Goal: Task Accomplishment & Management: Use online tool/utility

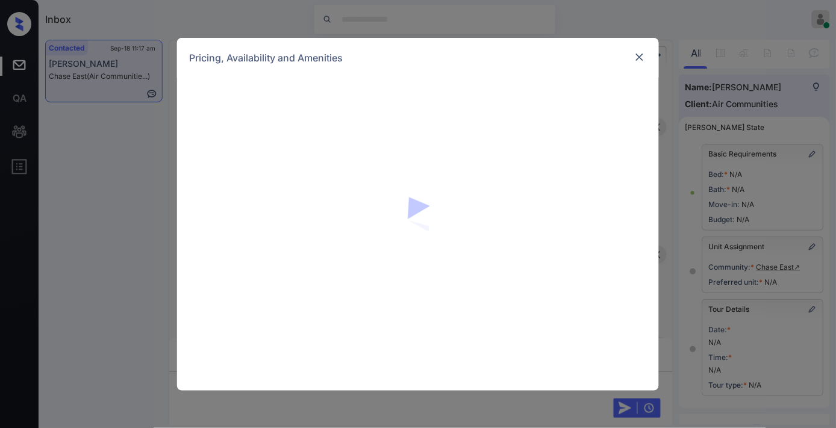
scroll to position [67, 0]
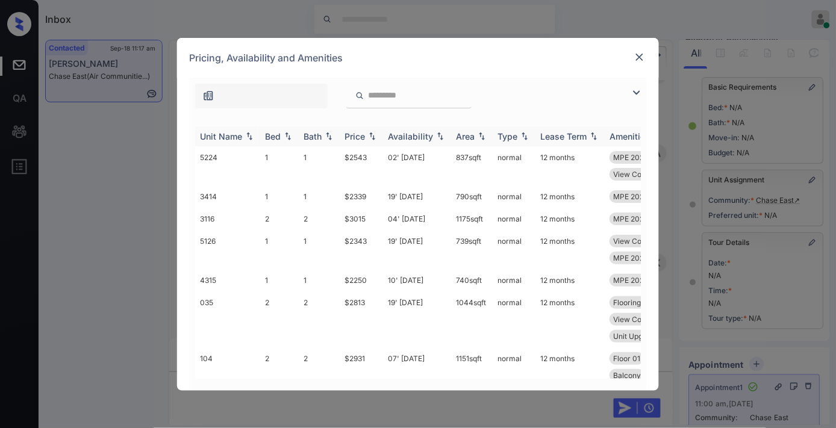
click at [371, 132] on img at bounding box center [372, 136] width 12 height 8
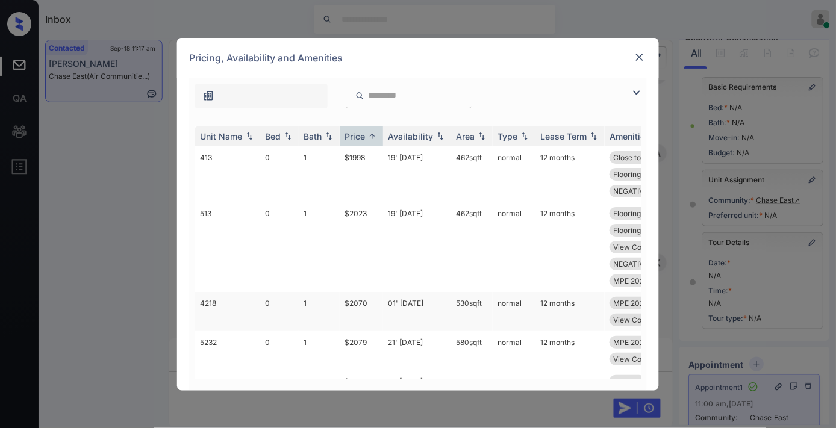
scroll to position [134, 0]
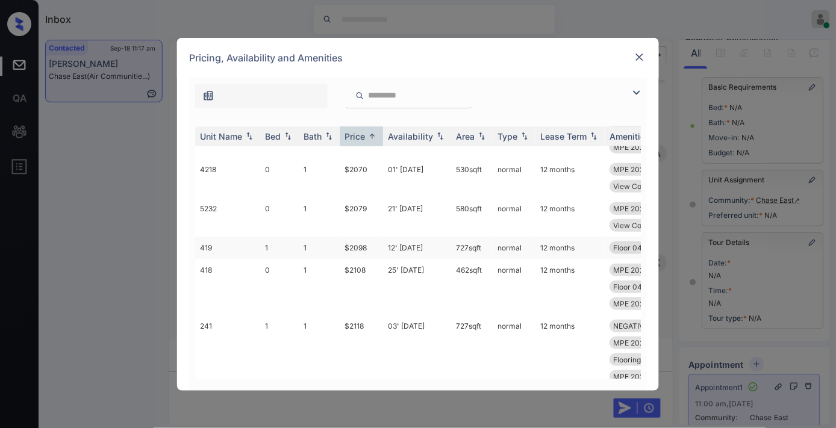
click at [371, 250] on td "$2098" at bounding box center [361, 248] width 43 height 22
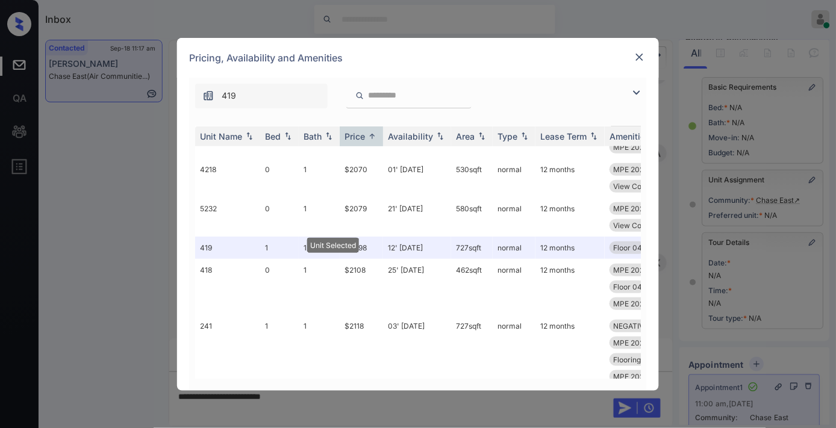
click at [639, 51] on img at bounding box center [640, 57] width 12 height 12
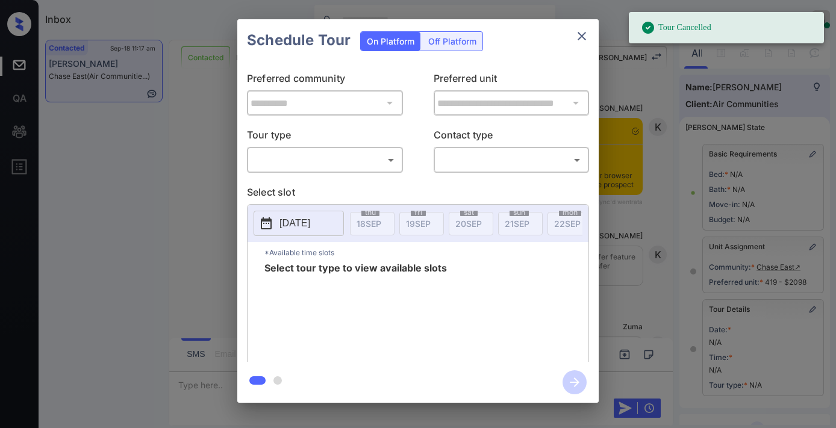
click at [336, 164] on body "Tour Cancelled Inbox Samantha Soliven Online Set yourself offline Set yourself …" at bounding box center [418, 214] width 836 height 428
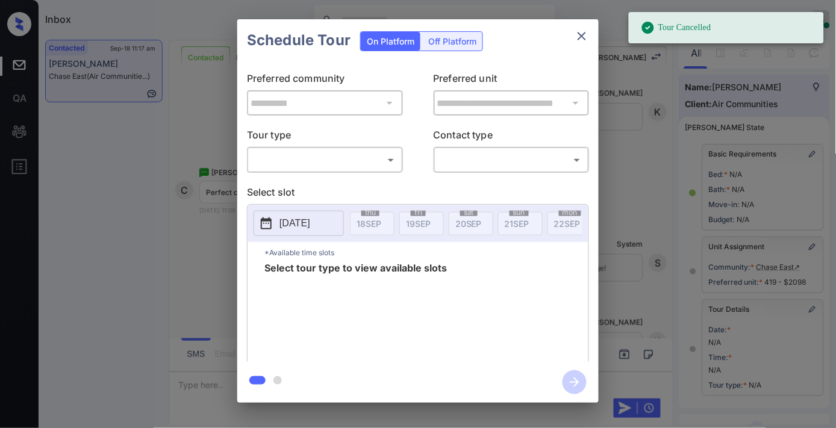
scroll to position [67, 0]
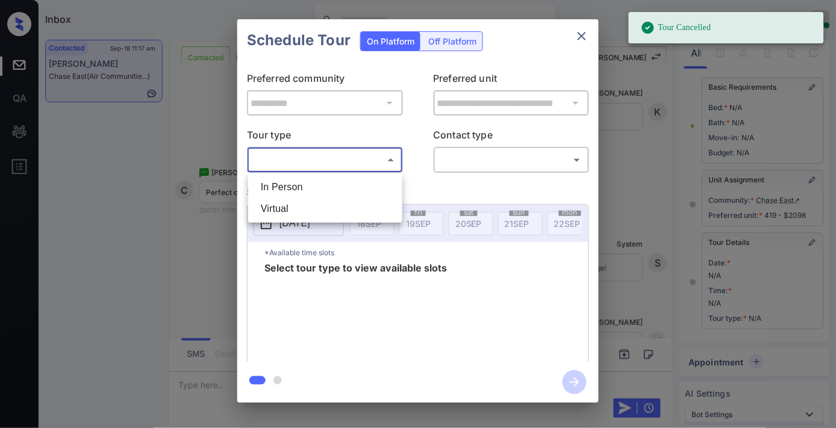
click at [339, 178] on li "In Person" at bounding box center [325, 188] width 148 height 22
type input "********"
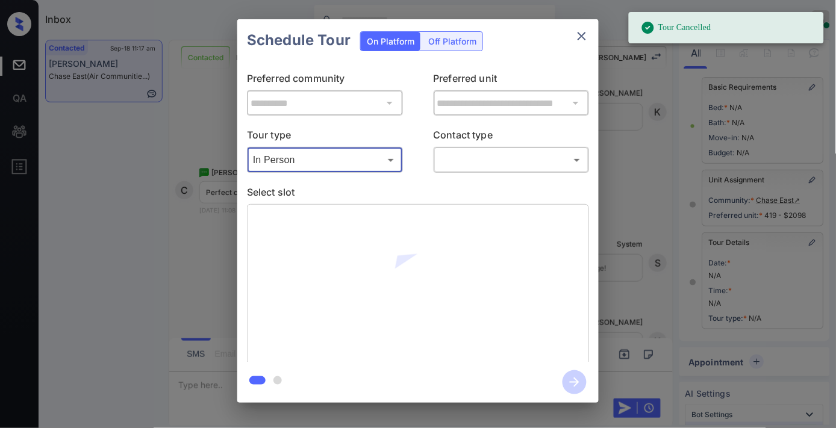
click at [495, 161] on body "Tour Cancelled Inbox Samantha Soliven Online Set yourself offline Set yourself …" at bounding box center [418, 214] width 836 height 428
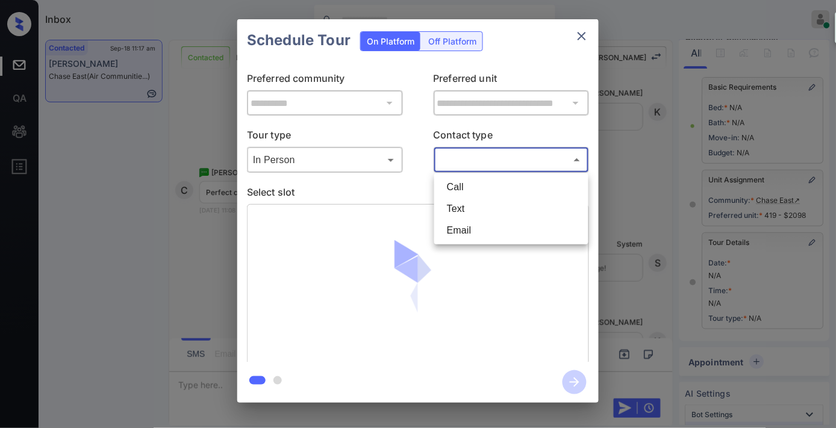
click at [489, 205] on li "Text" at bounding box center [511, 209] width 148 height 22
type input "****"
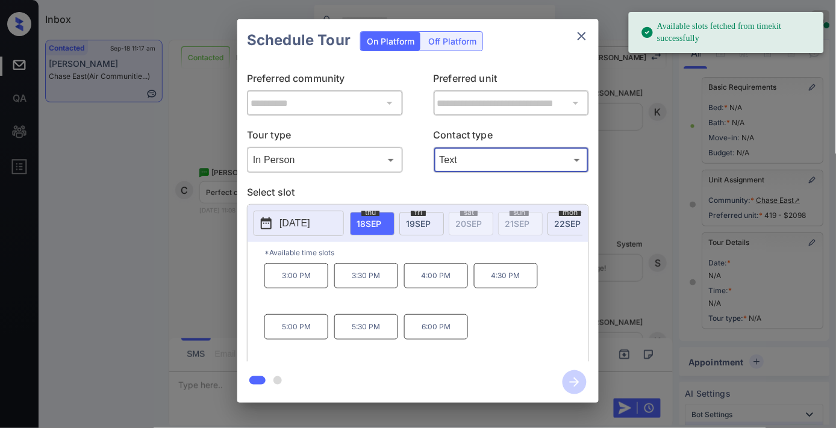
click at [426, 225] on span "19 SEP" at bounding box center [418, 224] width 25 height 10
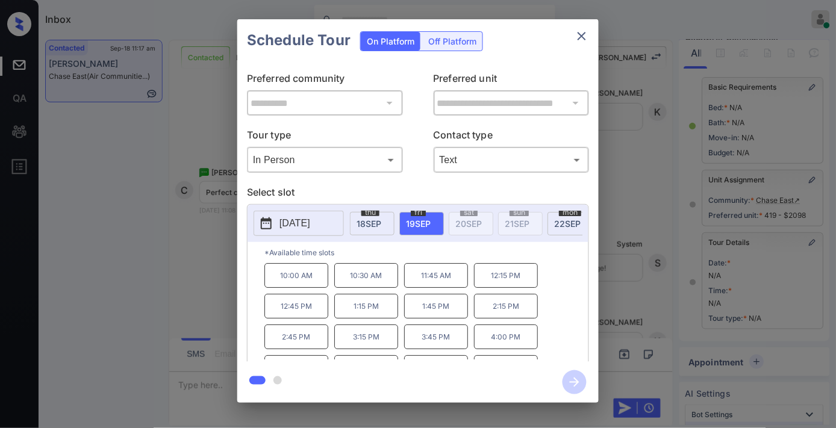
click at [512, 315] on p "2:15 PM" at bounding box center [506, 306] width 64 height 25
click at [582, 380] on icon "button" at bounding box center [575, 383] width 24 height 24
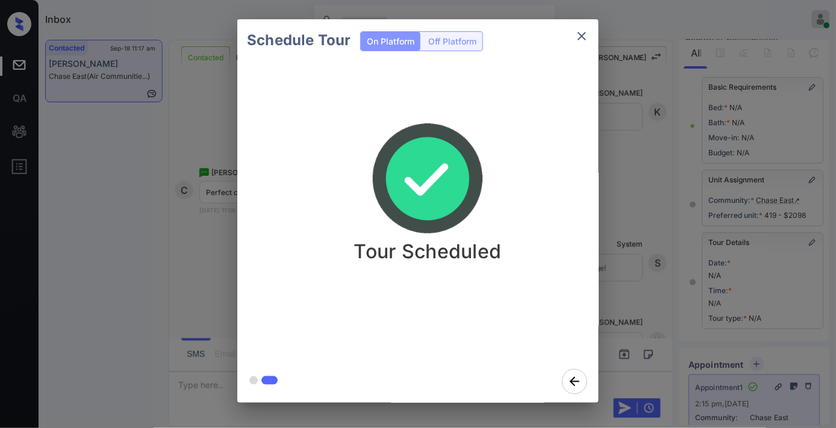
click at [451, 157] on img at bounding box center [428, 179] width 120 height 120
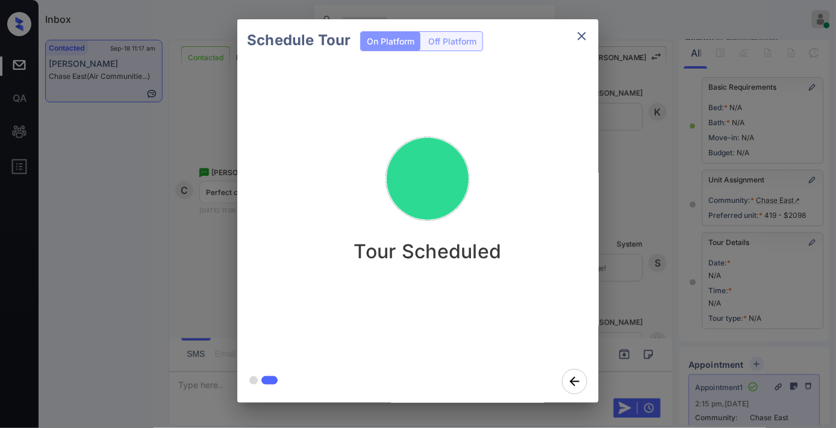
click at [587, 40] on icon "close" at bounding box center [582, 36] width 14 height 14
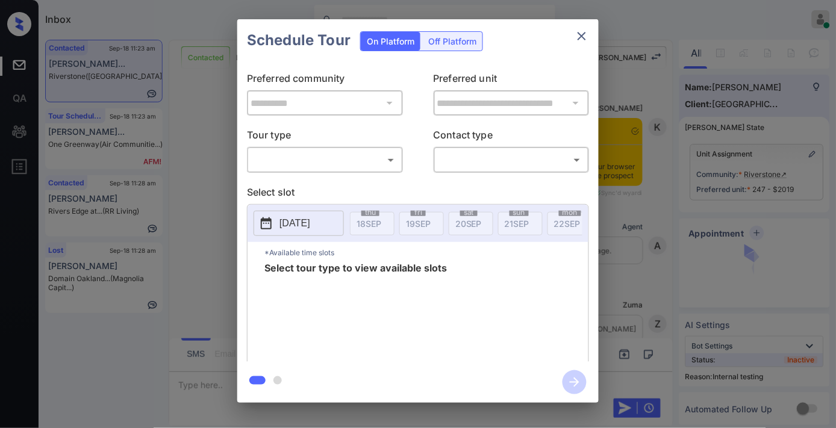
click at [390, 155] on body "Inbox Samantha Soliven Online Set yourself offline Set yourself on break Profil…" at bounding box center [418, 214] width 836 height 428
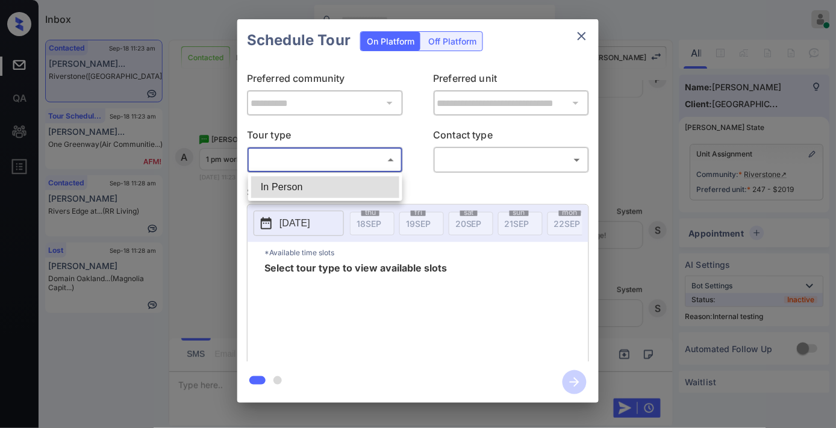
click at [374, 193] on li "In Person" at bounding box center [325, 188] width 148 height 22
type input "********"
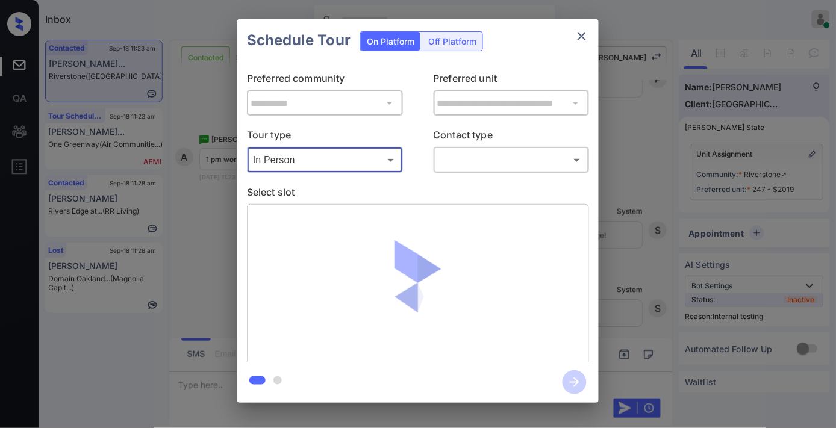
click at [457, 153] on body "Inbox Samantha Soliven Online Set yourself offline Set yourself on break Profil…" at bounding box center [418, 214] width 836 height 428
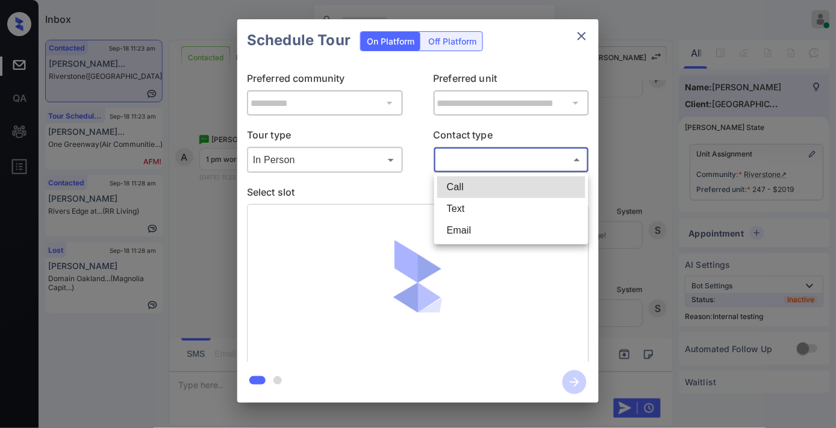
click at [480, 221] on li "Email" at bounding box center [511, 231] width 148 height 22
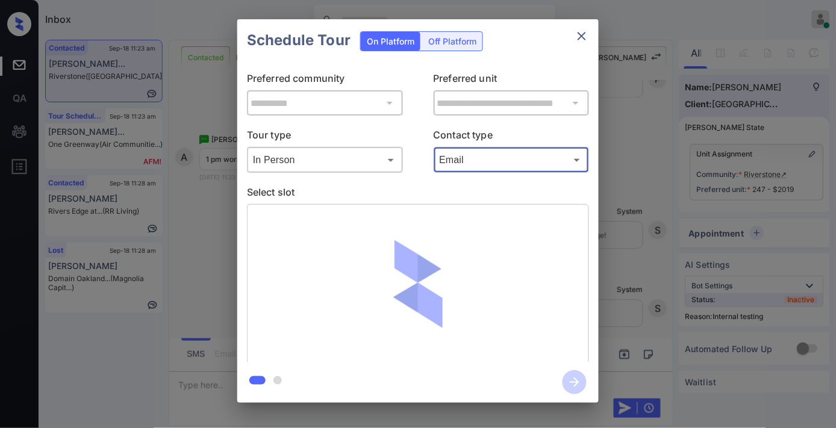
click at [480, 167] on body "Inbox Samantha Soliven Online Set yourself offline Set yourself on break Profil…" at bounding box center [418, 214] width 836 height 428
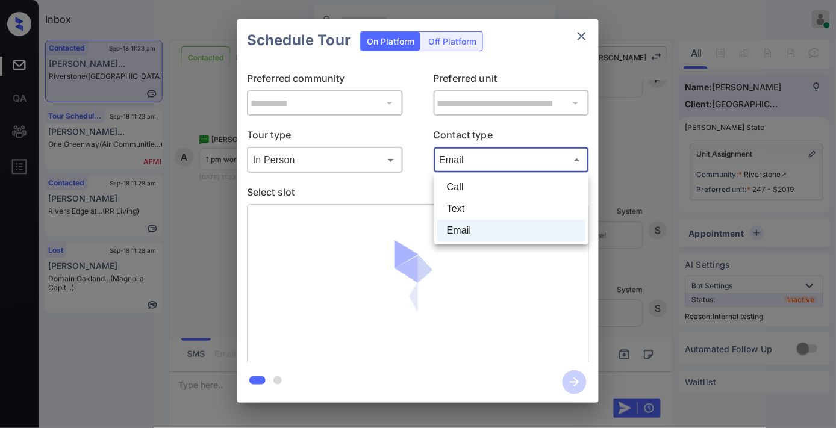
click at [489, 205] on li "Text" at bounding box center [511, 209] width 148 height 22
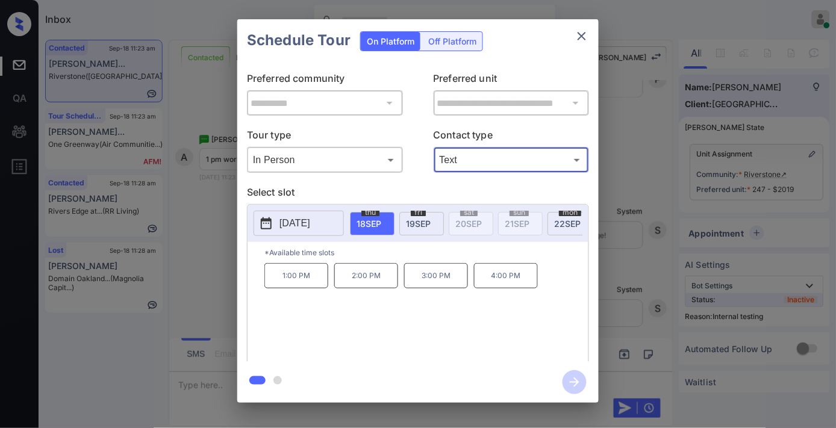
type input "****"
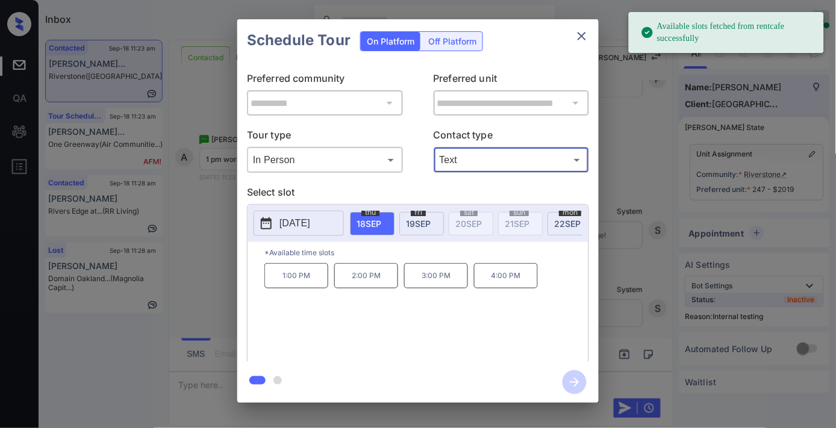
click at [306, 279] on p "1:00 PM" at bounding box center [296, 275] width 64 height 25
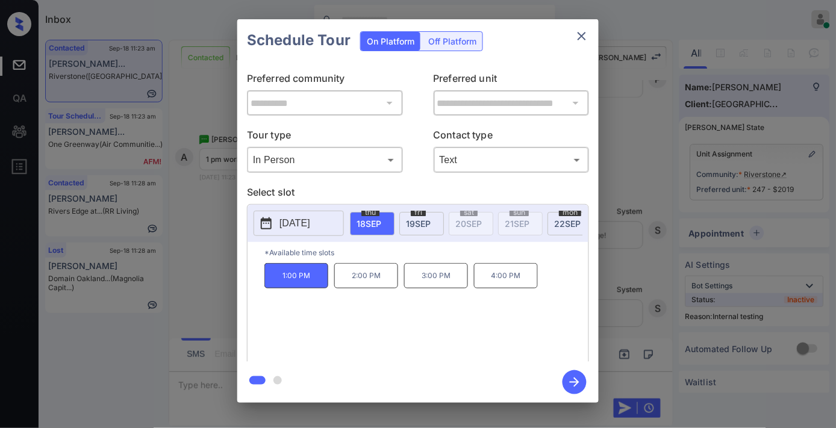
click at [575, 384] on icon "button" at bounding box center [575, 383] width 24 height 24
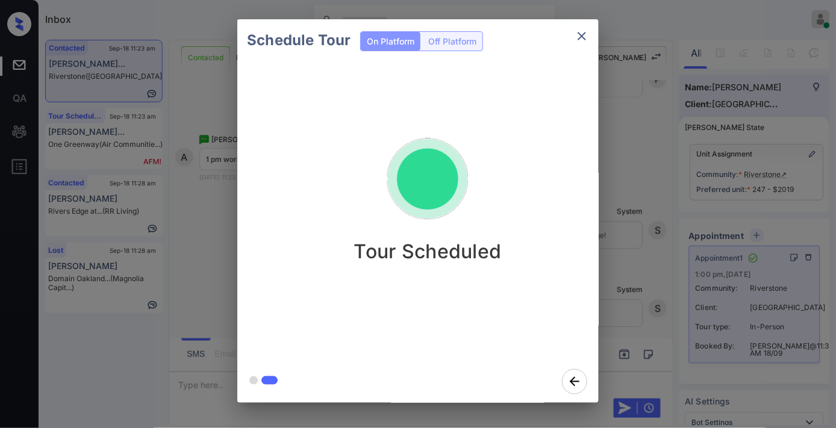
click at [581, 36] on icon "close" at bounding box center [582, 36] width 14 height 14
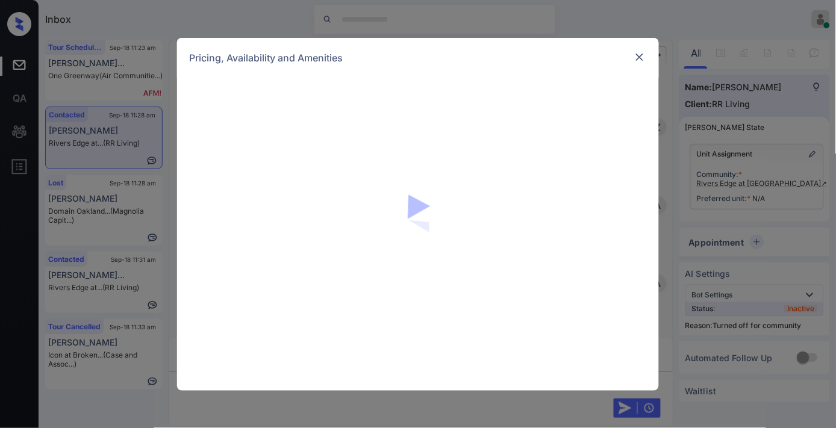
scroll to position [1034, 0]
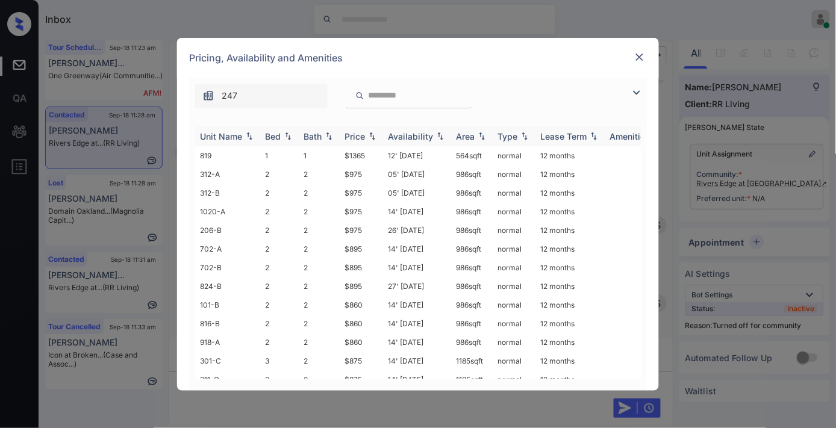
click at [350, 142] on th "Price" at bounding box center [361, 137] width 43 height 20
click at [631, 89] on img at bounding box center [637, 93] width 14 height 14
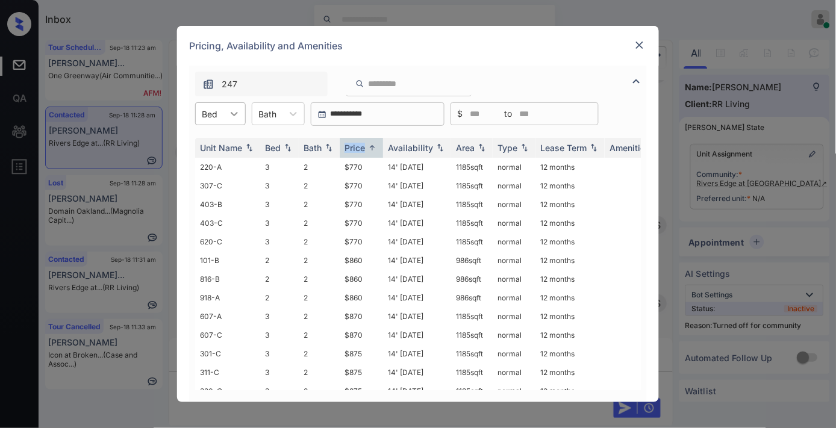
click at [231, 112] on icon at bounding box center [234, 114] width 7 height 4
click at [224, 139] on div "1" at bounding box center [220, 144] width 51 height 22
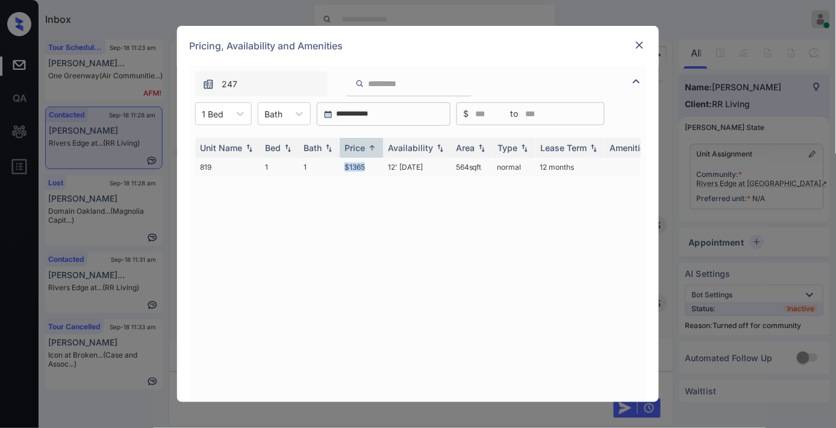
drag, startPoint x: 363, startPoint y: 166, endPoint x: 333, endPoint y: 167, distance: 29.5
click at [333, 167] on tr "819 1 1 $1365 12' Aug 25 564 sqft normal 12 months" at bounding box center [510, 167] width 630 height 19
copy tr "$1365"
click at [396, 161] on td "12' [DATE]" at bounding box center [417, 167] width 68 height 19
click at [396, 161] on td "12' Aug 25" at bounding box center [417, 167] width 68 height 19
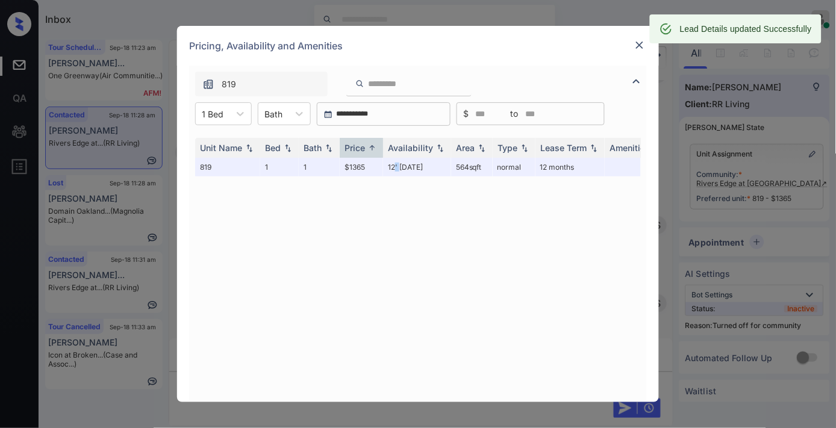
click at [641, 40] on img at bounding box center [640, 45] width 12 height 12
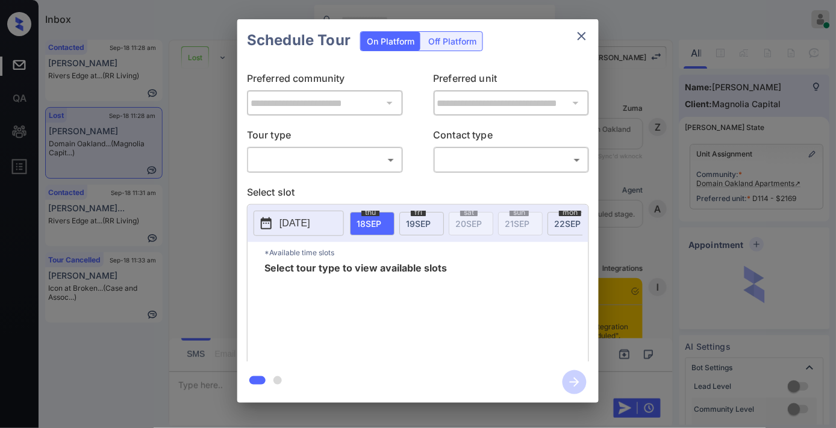
click at [370, 145] on p "Tour type" at bounding box center [325, 137] width 156 height 19
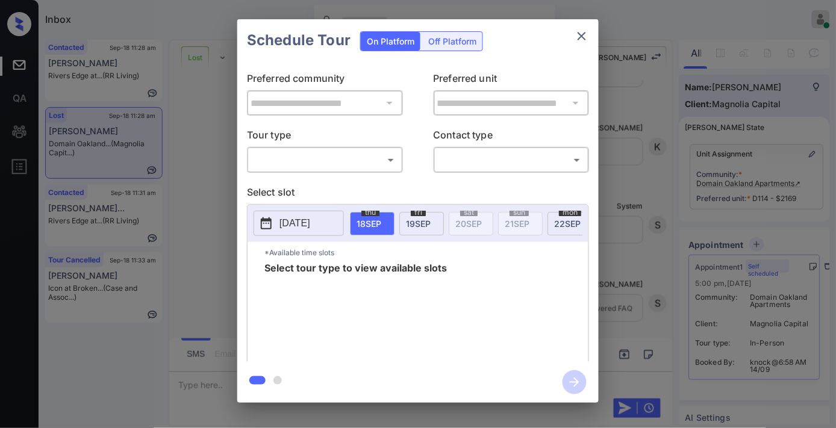
click at [375, 155] on body "Inbox Samantha Soliven Online Set yourself offline Set yourself on break Profil…" at bounding box center [418, 214] width 836 height 428
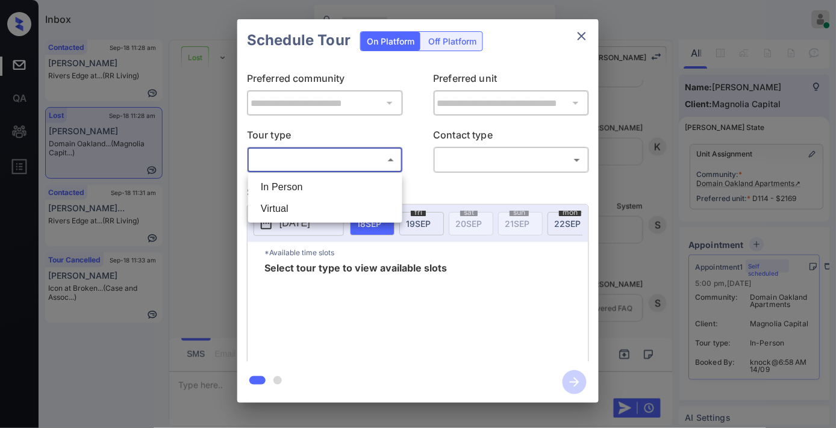
click at [356, 193] on li "In Person" at bounding box center [325, 188] width 148 height 22
type input "********"
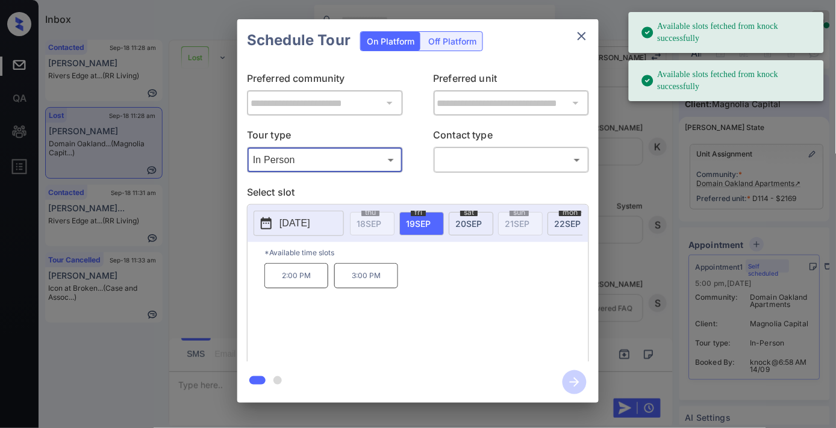
click at [376, 284] on p "3:00 PM" at bounding box center [366, 275] width 64 height 25
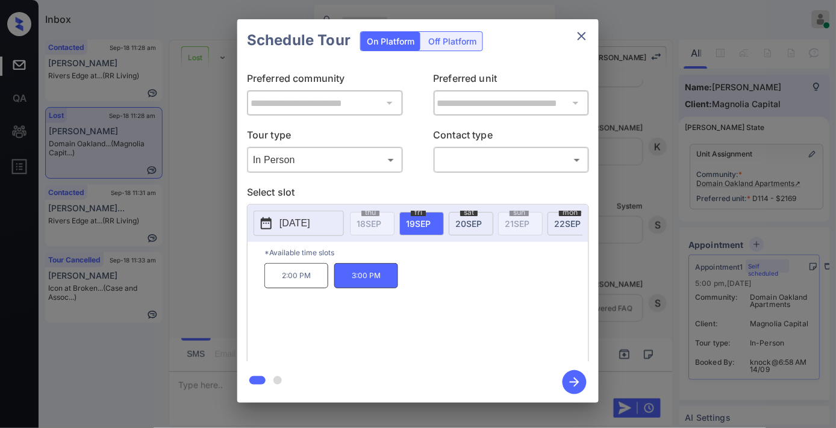
click at [516, 163] on body "Available slots fetched from knock successfully Available slots fetched from kn…" at bounding box center [418, 214] width 836 height 428
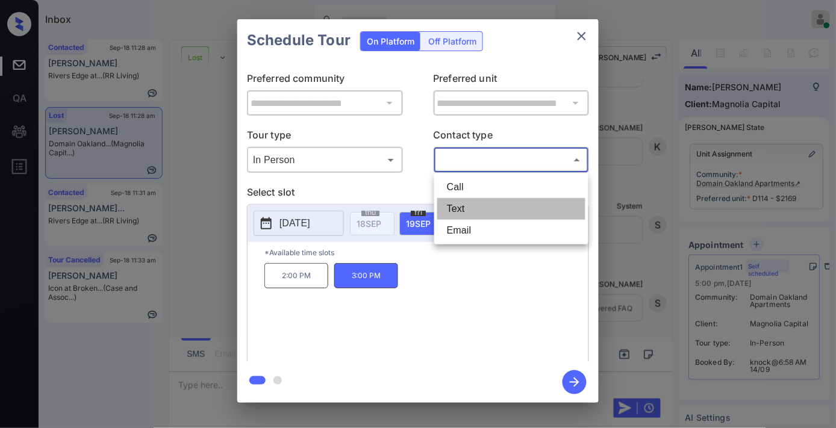
click at [498, 206] on li "Text" at bounding box center [511, 209] width 148 height 22
type input "****"
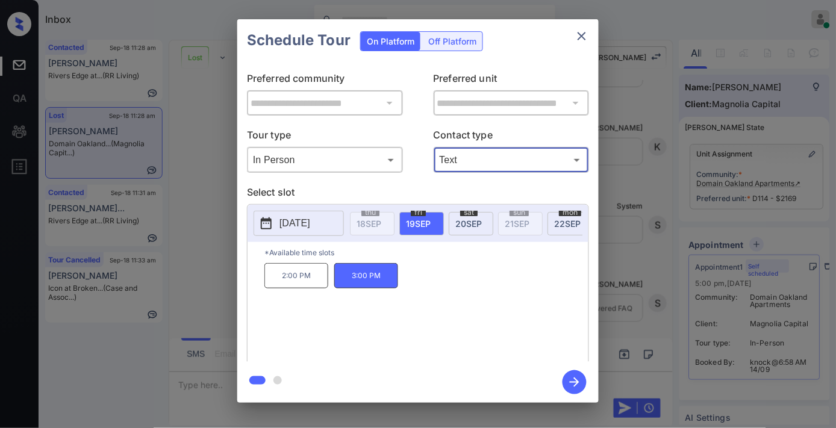
click at [574, 394] on icon "button" at bounding box center [575, 383] width 24 height 24
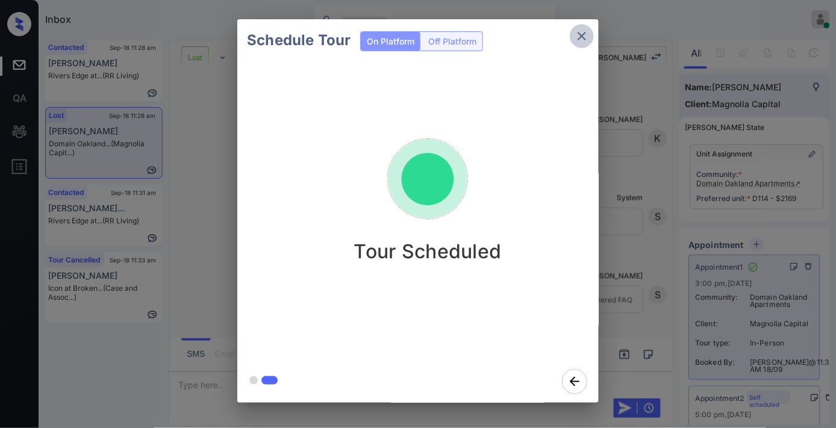
click at [581, 33] on icon "close" at bounding box center [582, 36] width 14 height 14
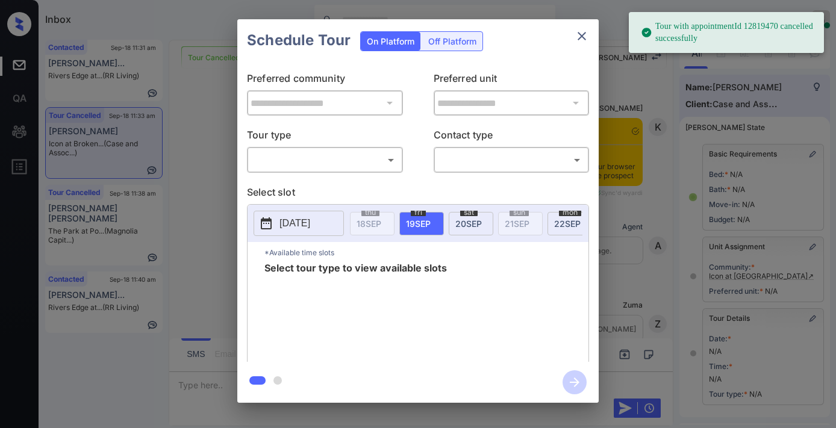
click at [321, 161] on body "Tour with appointmentId 12819470 cancelled successfully Inbox [PERSON_NAME] Onl…" at bounding box center [418, 214] width 836 height 428
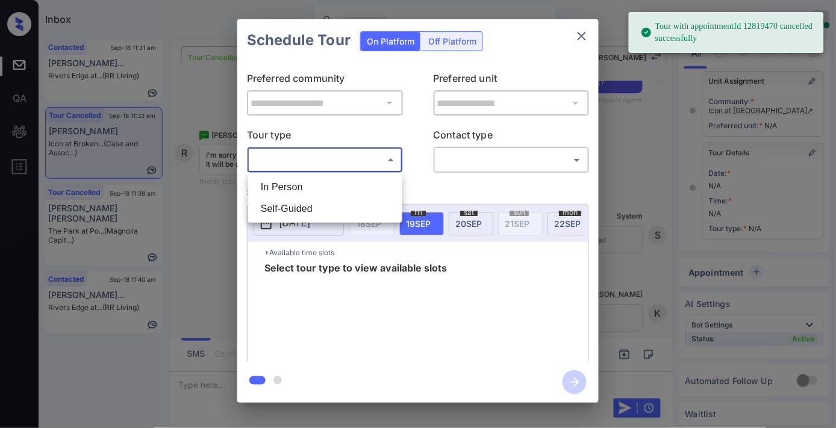
click at [314, 183] on li "In Person" at bounding box center [325, 188] width 148 height 22
type input "********"
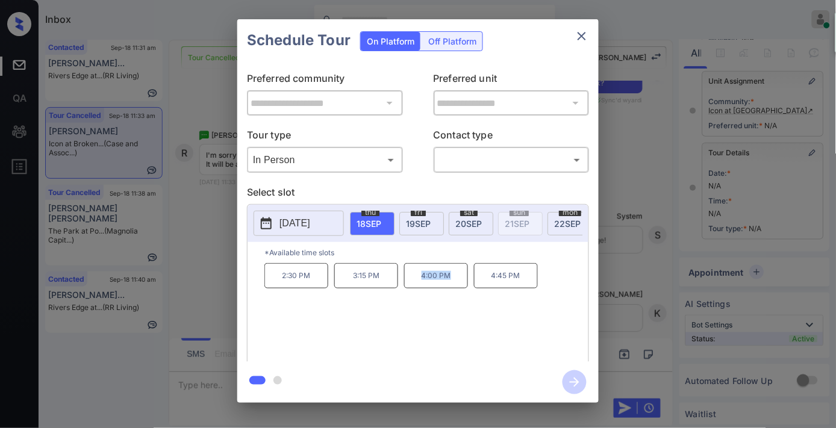
drag, startPoint x: 466, startPoint y: 283, endPoint x: 400, endPoint y: 281, distance: 66.3
click at [400, 281] on div "2:30 PM 3:15 PM 4:00 PM 4:45 PM" at bounding box center [426, 311] width 324 height 96
copy div "4:00 PM"
click at [576, 40] on icon "close" at bounding box center [582, 36] width 14 height 14
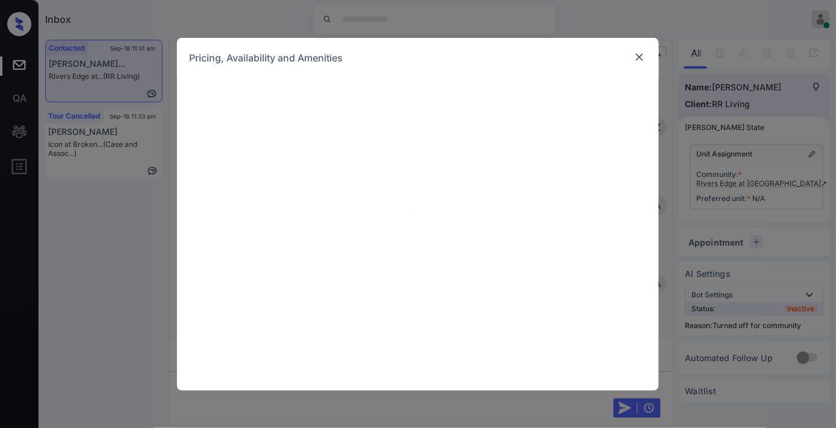
scroll to position [973, 0]
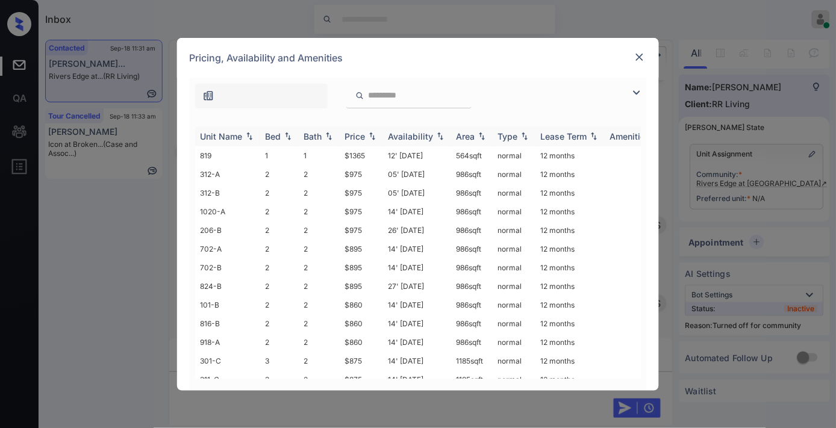
click at [360, 136] on div "Price" at bounding box center [355, 136] width 20 height 10
click at [636, 93] on img at bounding box center [637, 93] width 14 height 14
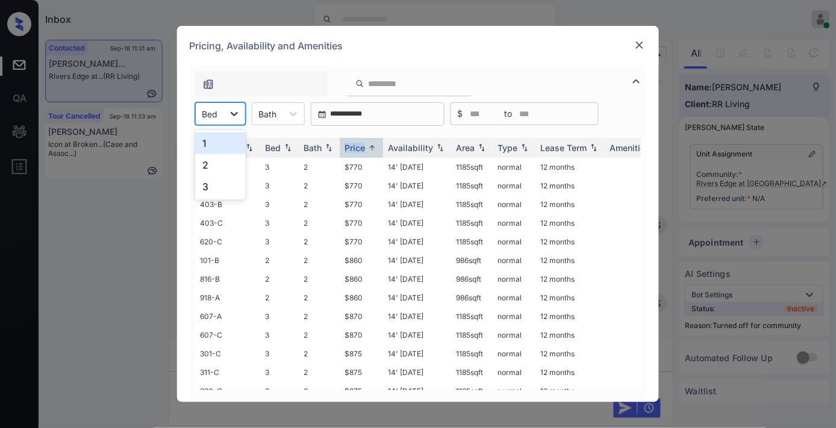
click at [233, 112] on icon at bounding box center [234, 114] width 12 height 12
click at [238, 160] on div "2" at bounding box center [220, 165] width 51 height 22
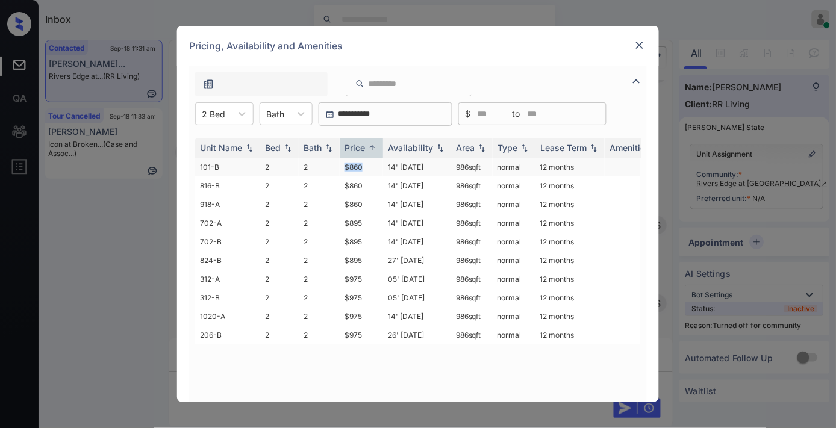
drag, startPoint x: 369, startPoint y: 164, endPoint x: 341, endPoint y: 166, distance: 28.4
click at [340, 164] on td "$860" at bounding box center [361, 167] width 43 height 19
copy td "$860"
click at [383, 166] on td "$860" at bounding box center [361, 167] width 43 height 19
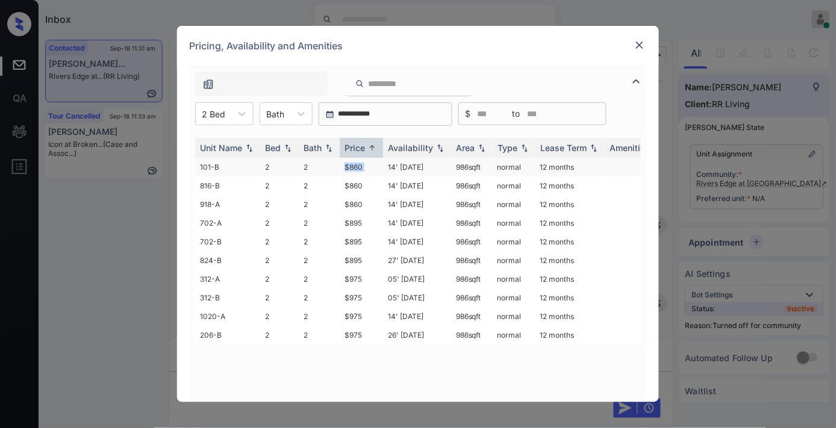
click at [383, 166] on td "$860" at bounding box center [361, 167] width 43 height 19
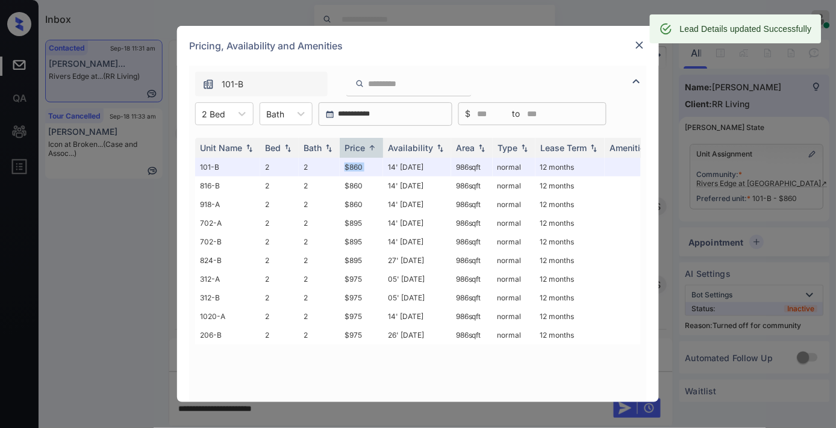
click at [639, 44] on img at bounding box center [640, 45] width 12 height 12
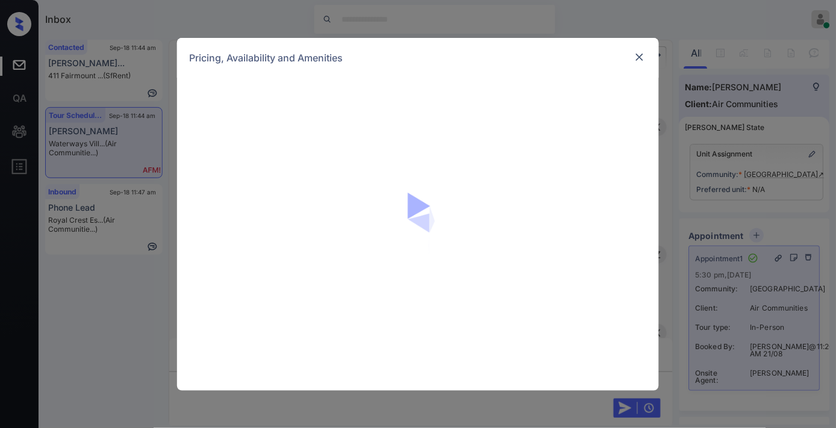
scroll to position [4385, 0]
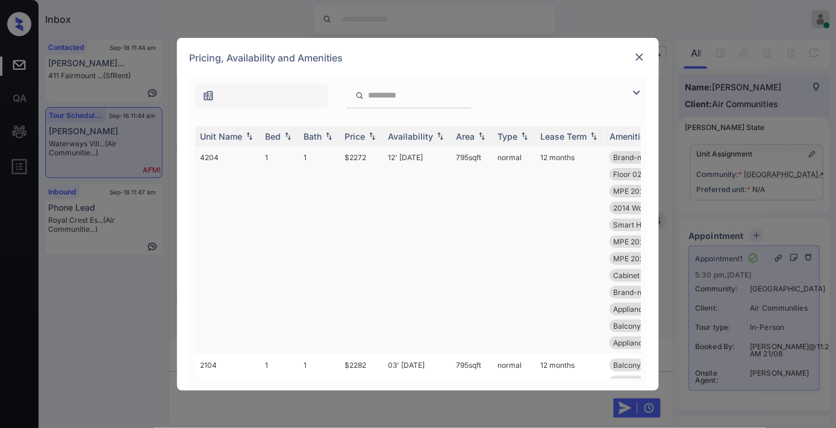
click at [366, 136] on div "Price" at bounding box center [362, 136] width 34 height 10
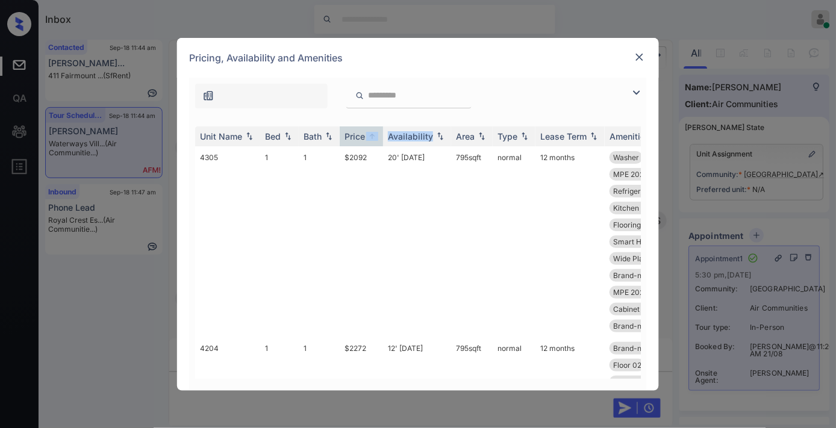
click at [641, 92] on img at bounding box center [637, 93] width 14 height 14
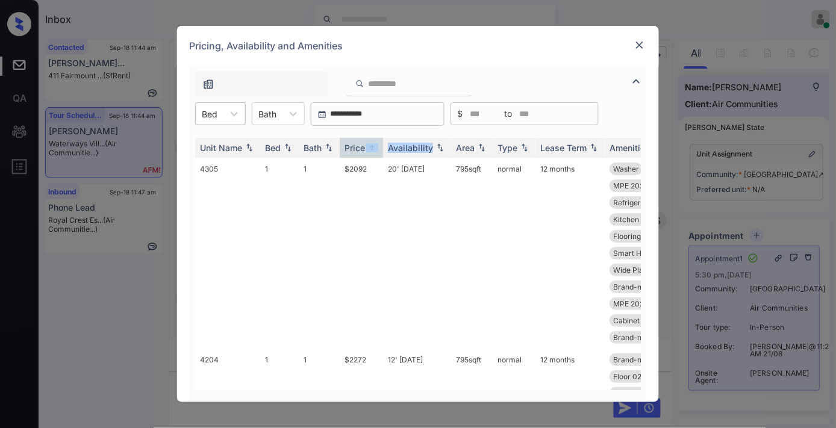
click at [224, 113] on div "Bed" at bounding box center [210, 113] width 28 height 17
click at [230, 164] on div "2" at bounding box center [220, 165] width 51 height 22
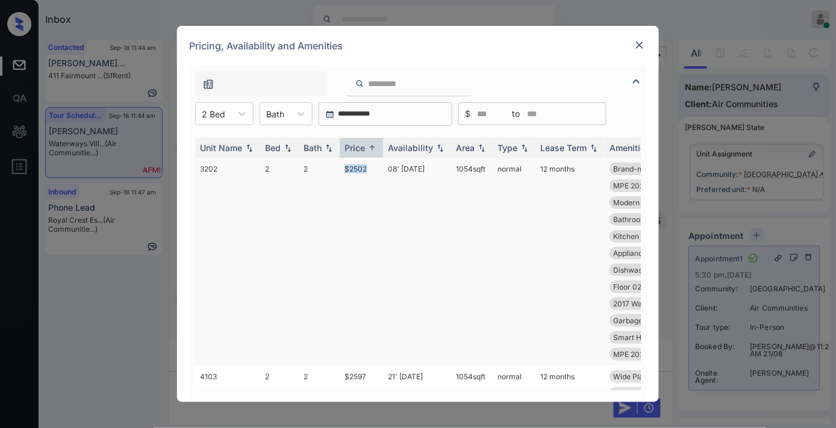
drag, startPoint x: 369, startPoint y: 164, endPoint x: 333, endPoint y: 165, distance: 36.2
click at [333, 165] on tr "3202 2 2 $2502 08' Jun 25 1054 sqft normal 12 months Brand-new Bathr... Glass B…" at bounding box center [510, 262] width 630 height 208
copy tr "$2502"
click at [489, 174] on td "1054 sqft" at bounding box center [472, 262] width 42 height 208
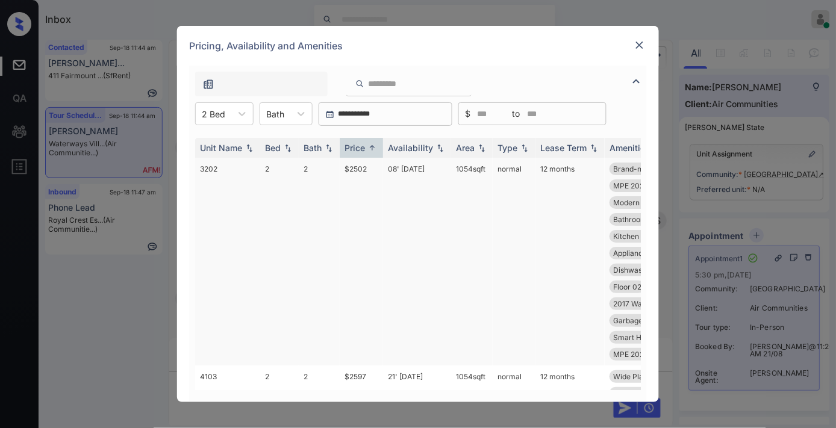
click at [489, 174] on td "1054 sqft" at bounding box center [472, 262] width 42 height 208
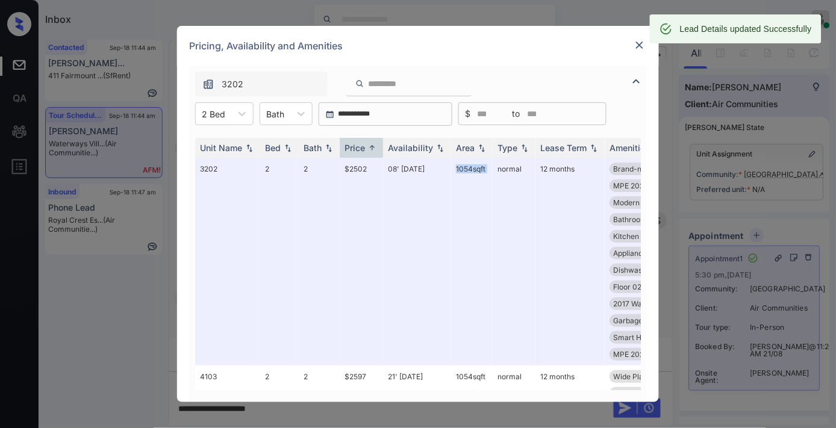
click at [637, 44] on img at bounding box center [640, 45] width 12 height 12
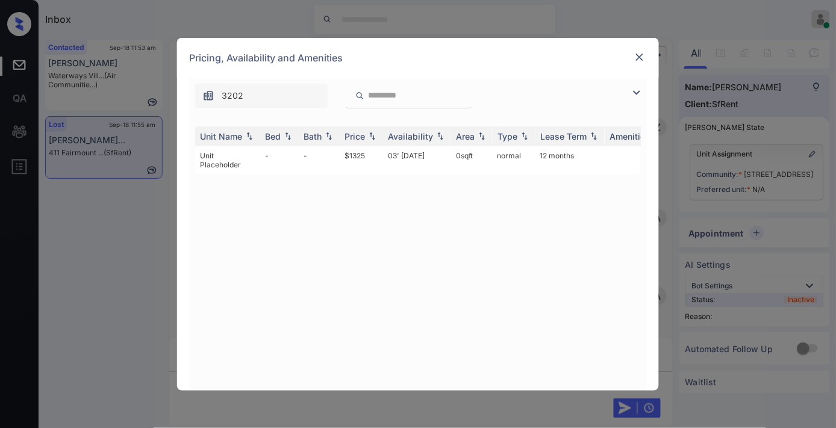
scroll to position [1232, 0]
click at [361, 152] on td "$1325" at bounding box center [361, 160] width 43 height 28
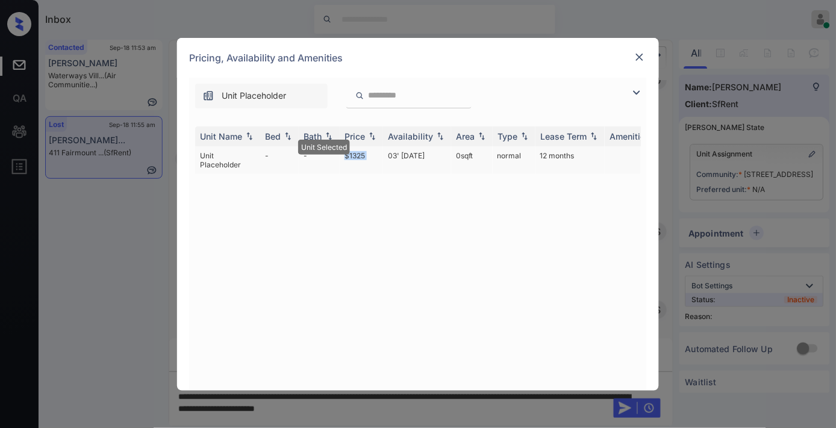
click at [361, 152] on td "$1325" at bounding box center [361, 160] width 43 height 28
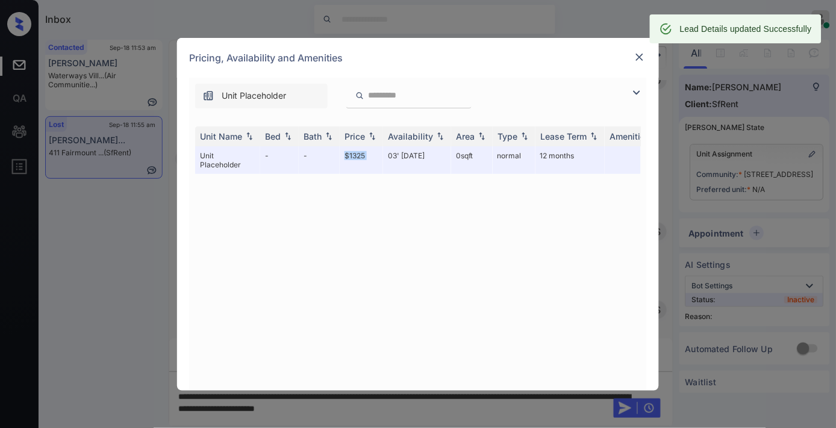
click at [639, 58] on img at bounding box center [640, 57] width 12 height 12
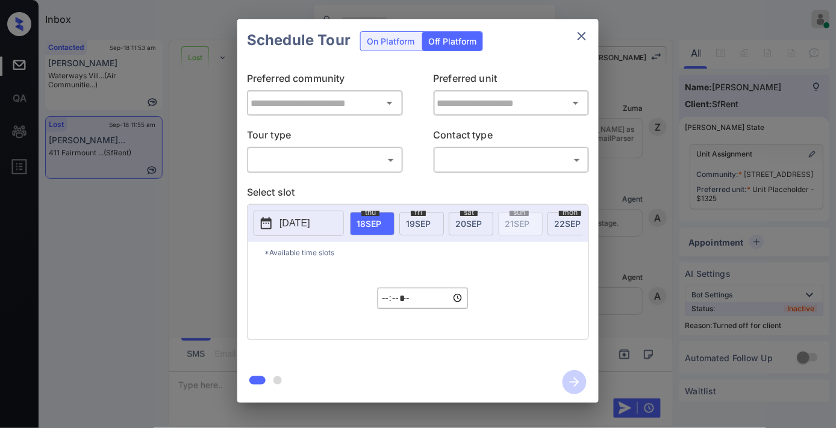
scroll to position [3255, 0]
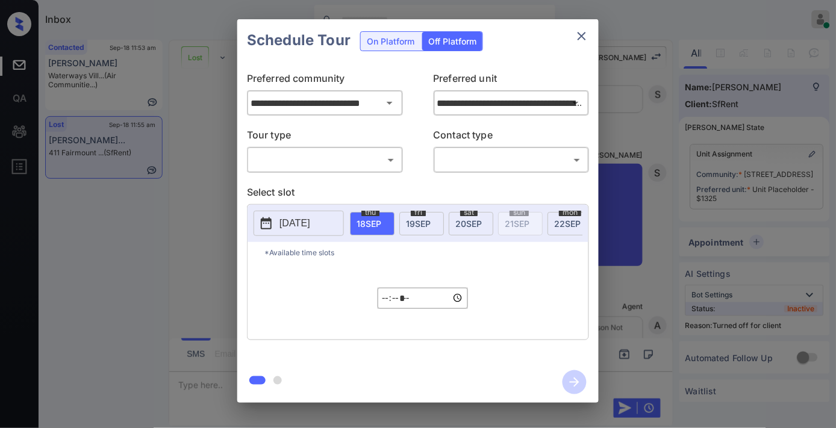
click at [377, 153] on body "Inbox [PERSON_NAME] Online Set yourself offline Set yourself on break Profile S…" at bounding box center [418, 214] width 836 height 428
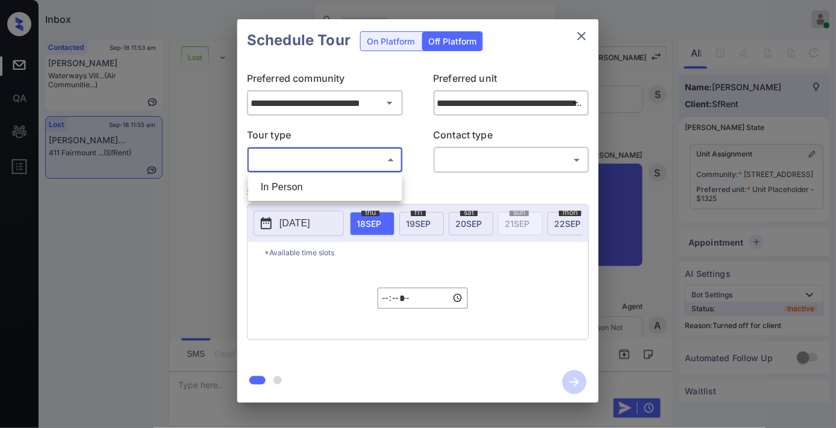
click at [339, 181] on li "In Person" at bounding box center [325, 188] width 148 height 22
type input "********"
click at [458, 161] on body "Inbox [PERSON_NAME] Online Set yourself offline Set yourself on break Profile S…" at bounding box center [418, 214] width 836 height 428
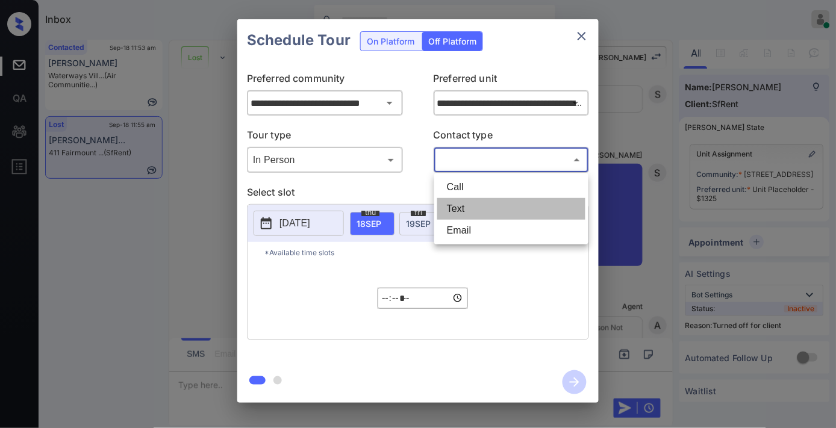
click at [465, 202] on li "Text" at bounding box center [511, 209] width 148 height 22
type input "****"
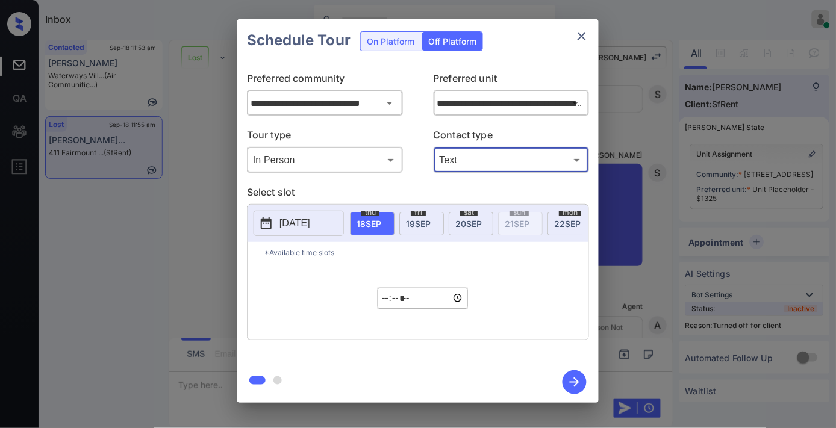
click at [308, 225] on p "2025-09-17" at bounding box center [295, 223] width 31 height 14
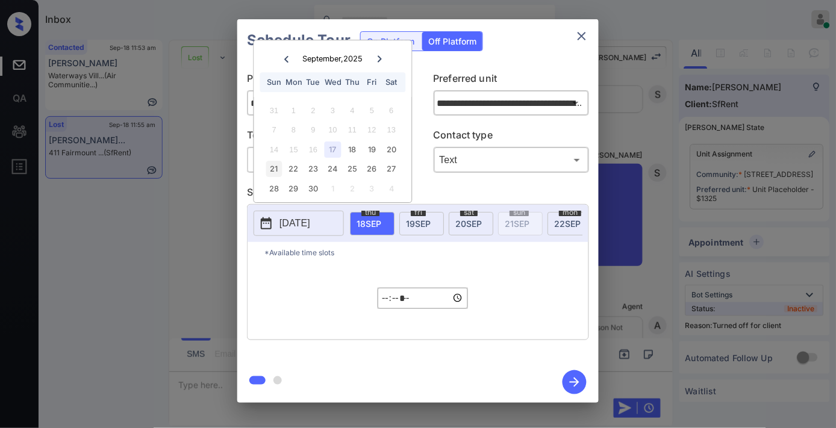
click at [276, 174] on div "21" at bounding box center [274, 169] width 16 height 16
click at [388, 305] on input "*****" at bounding box center [423, 298] width 90 height 21
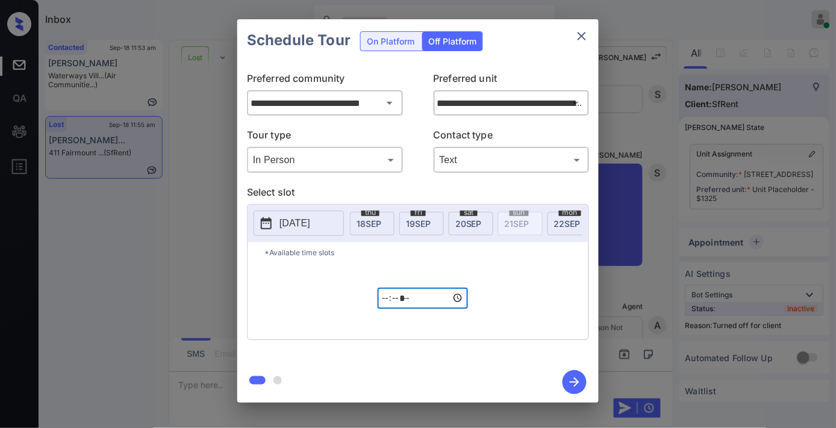
type input "*****"
click at [570, 384] on icon "button" at bounding box center [575, 383] width 24 height 24
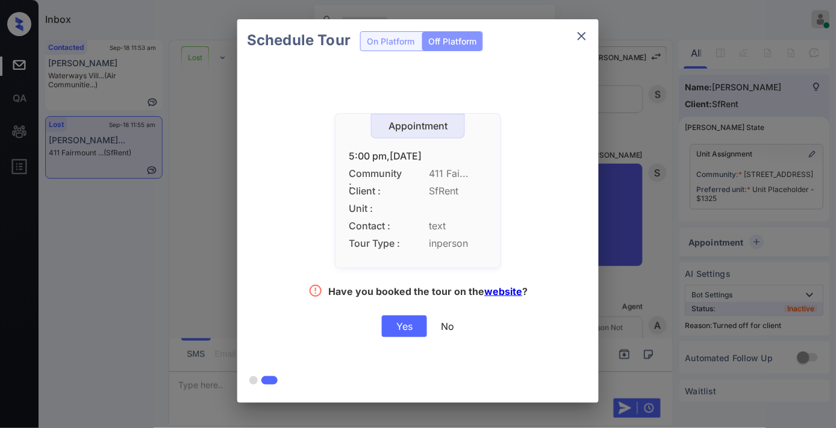
click at [410, 322] on div "Yes" at bounding box center [404, 327] width 45 height 22
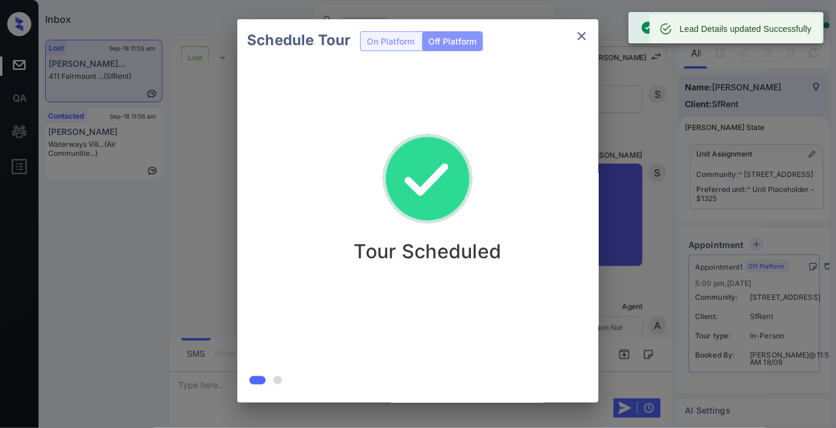
click at [529, 88] on div "Tour Scheduled" at bounding box center [427, 227] width 381 height 332
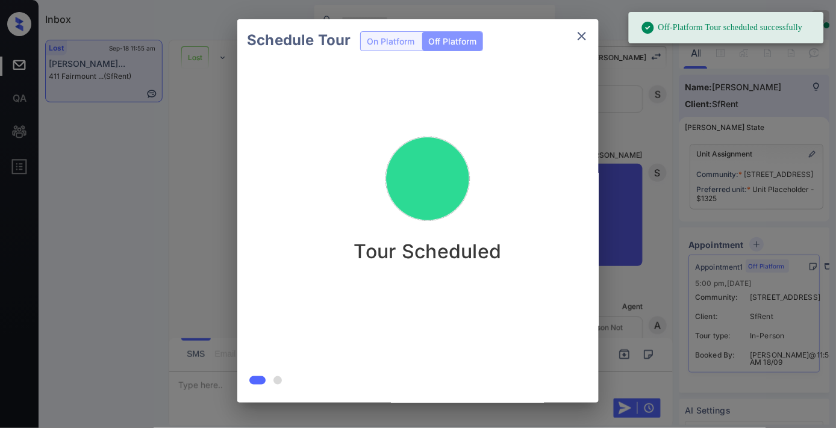
click at [588, 34] on icon "close" at bounding box center [582, 36] width 14 height 14
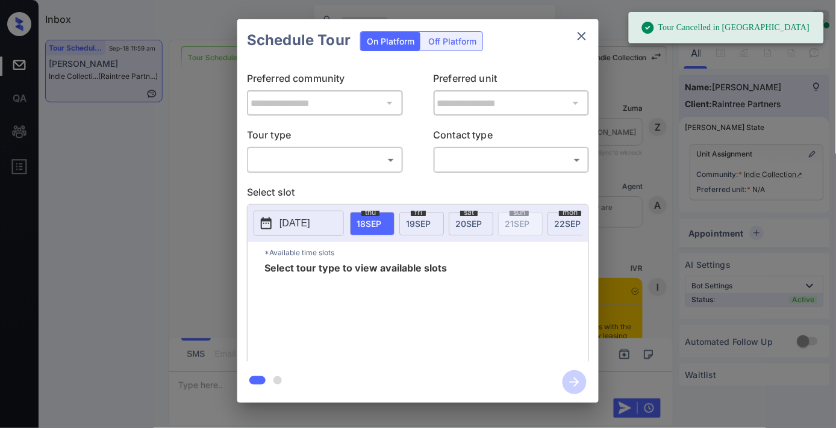
scroll to position [3945, 0]
click at [310, 163] on body "Tour Cancelled in Knock Inbox Samantha Soliven Online Set yourself offline Set …" at bounding box center [418, 214] width 836 height 428
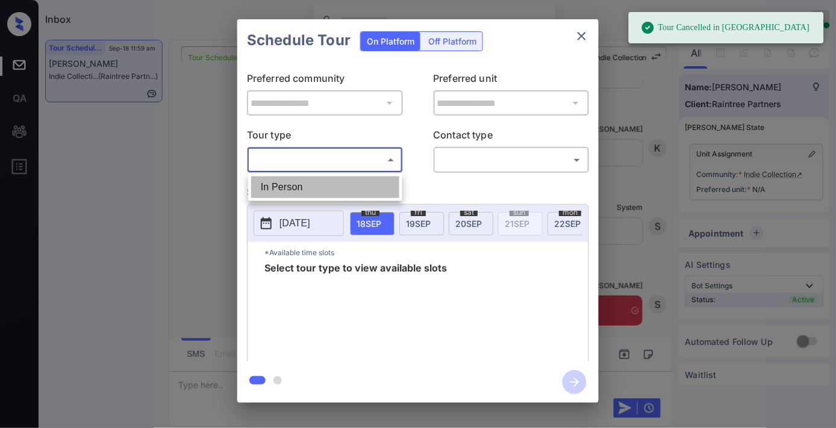
click at [310, 195] on li "In Person" at bounding box center [325, 188] width 148 height 22
type input "********"
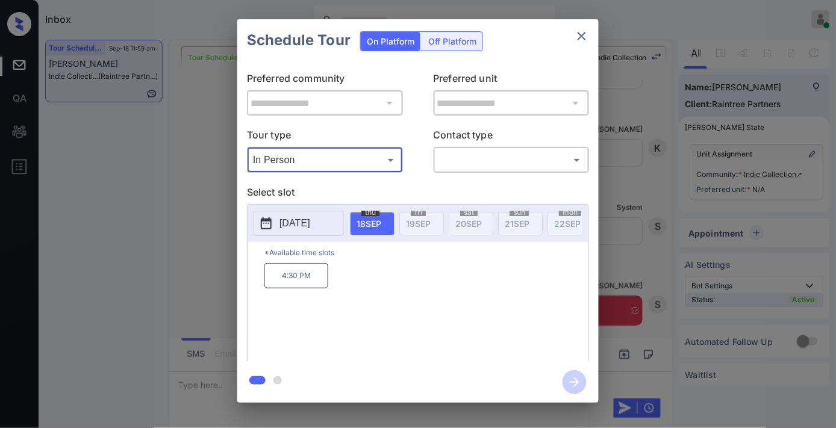
click at [310, 227] on p "[DATE]" at bounding box center [295, 223] width 31 height 14
drag, startPoint x: 322, startPoint y: 283, endPoint x: 274, endPoint y: 283, distance: 48.8
click at [274, 283] on p "4:30 PM" at bounding box center [296, 275] width 64 height 25
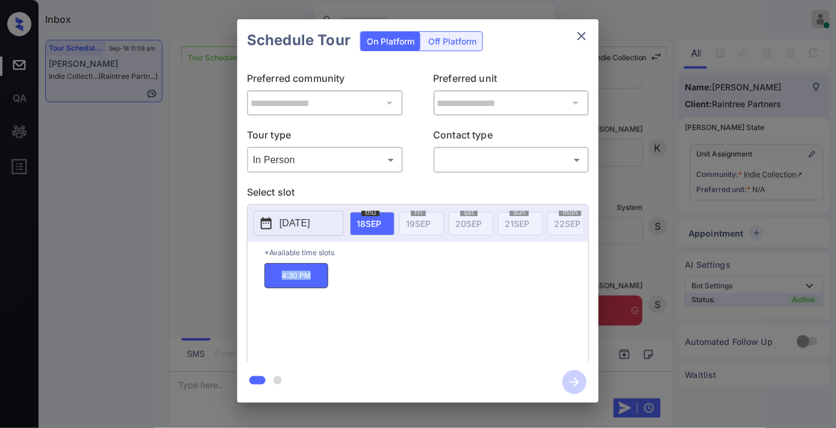
copy p "4:30 PM"
click at [572, 40] on button "close" at bounding box center [582, 36] width 24 height 24
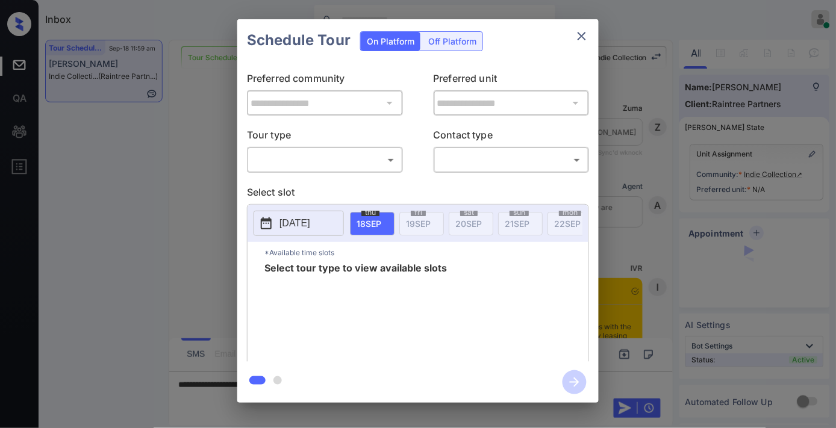
scroll to position [3678, 0]
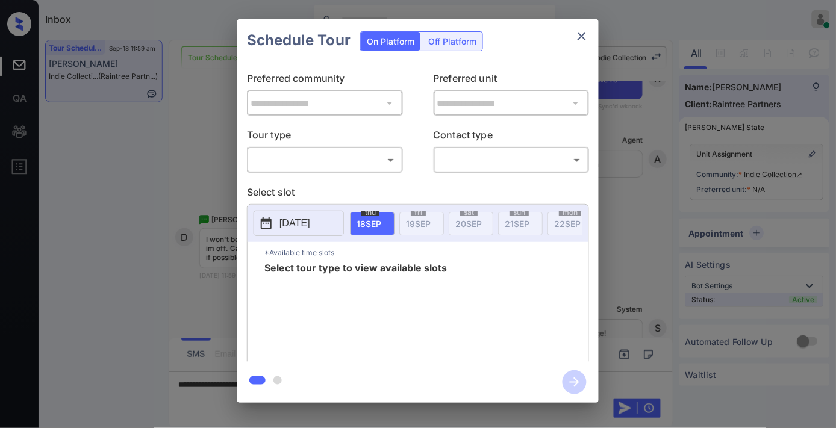
click at [345, 158] on body "Inbox [PERSON_NAME] Online Set yourself offline Set yourself on break Profile S…" at bounding box center [418, 214] width 836 height 428
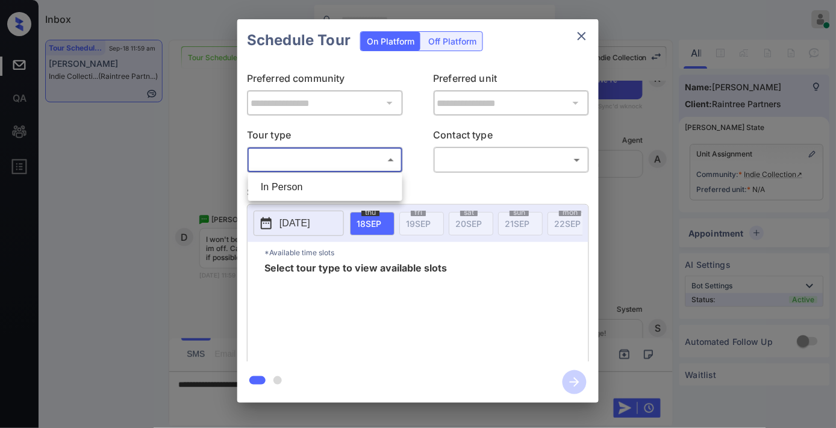
click at [302, 196] on li "In Person" at bounding box center [325, 188] width 148 height 22
type input "********"
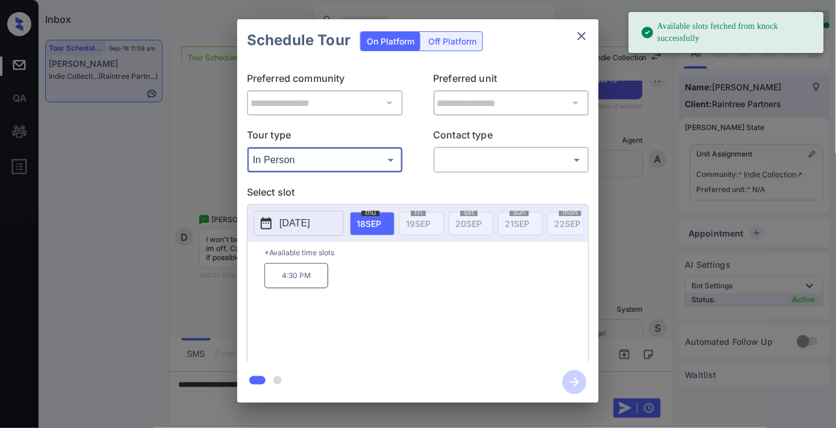
click at [299, 236] on div "[DATE]" at bounding box center [299, 223] width 90 height 25
click at [298, 236] on div "[DATE]" at bounding box center [299, 223] width 90 height 25
click at [308, 224] on p "[DATE]" at bounding box center [295, 223] width 31 height 14
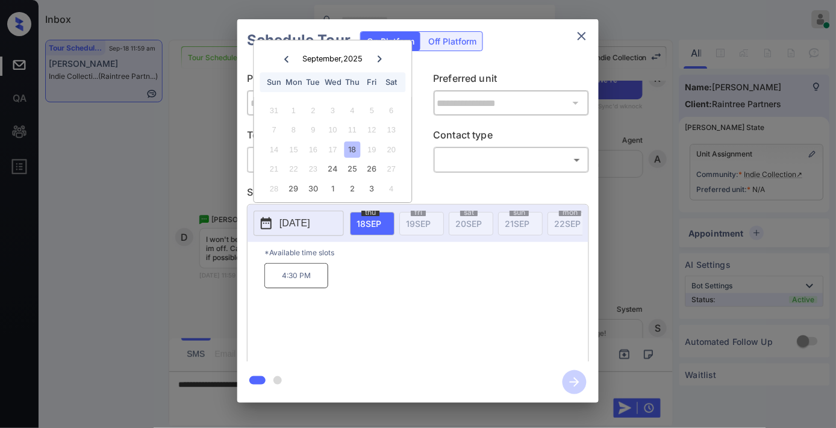
click at [324, 242] on div "[DATE] September , 2025 Sun Mon Tue Wed Thu Fri Sat 31 1 2 3 4 5 6 7 8 9 10 11 …" at bounding box center [418, 223] width 341 height 37
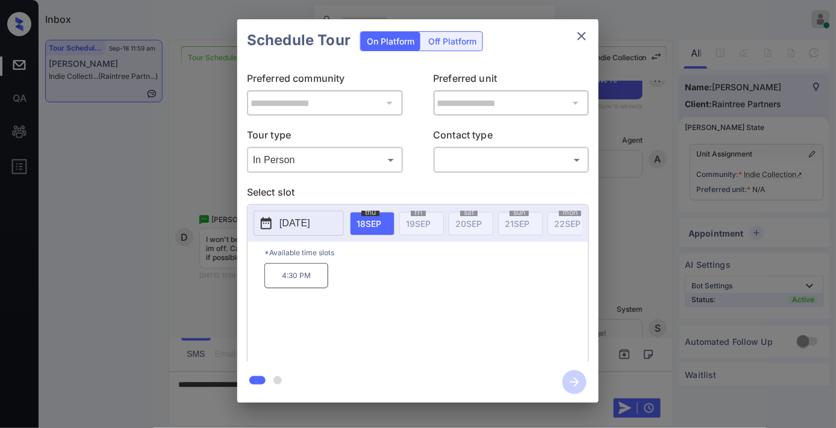
click at [310, 227] on p "[DATE]" at bounding box center [295, 223] width 31 height 14
click at [578, 37] on icon "close" at bounding box center [582, 36] width 14 height 14
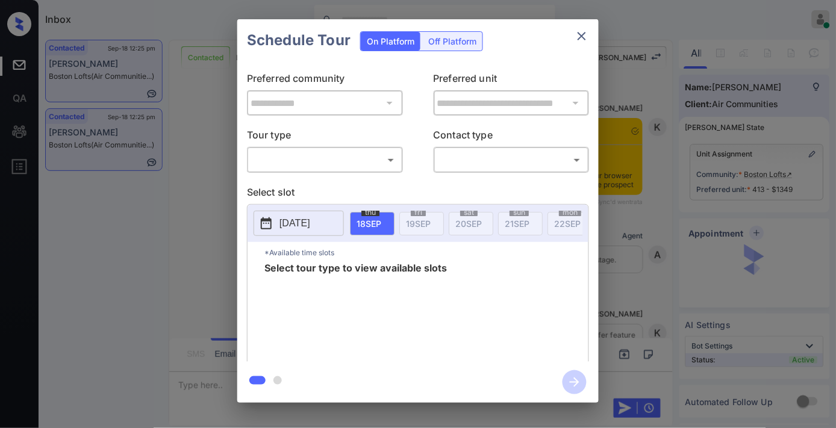
click at [336, 160] on body "Inbox [PERSON_NAME] Online Set yourself offline Set yourself on break Profile S…" at bounding box center [418, 214] width 836 height 428
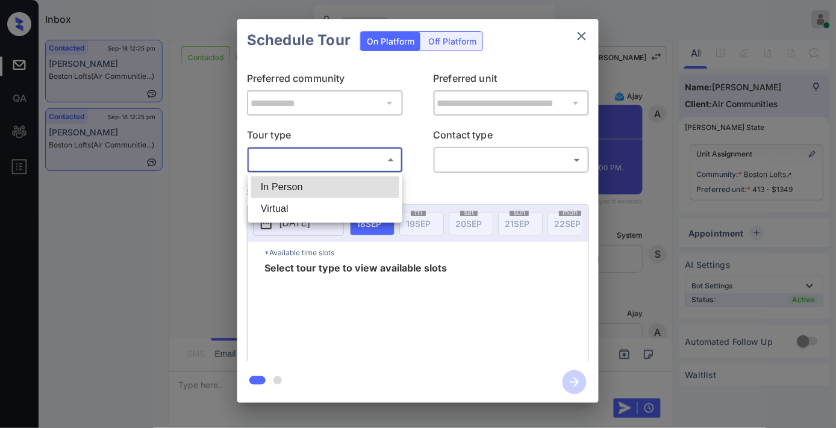
click at [354, 210] on li "Virtual" at bounding box center [325, 209] width 148 height 22
type input "*******"
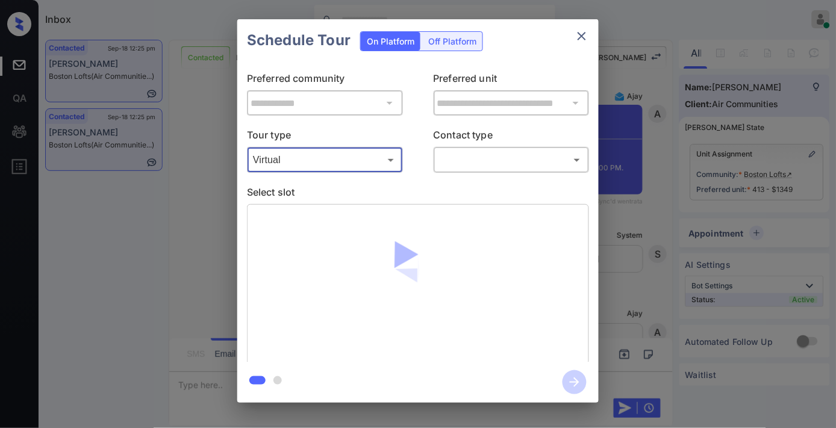
click at [486, 151] on body "Inbox [PERSON_NAME] Online Set yourself offline Set yourself on break Profile S…" at bounding box center [418, 214] width 836 height 428
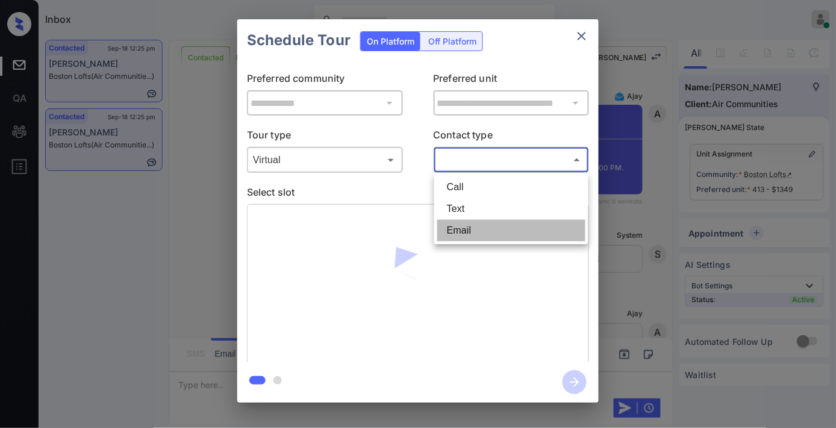
click at [479, 227] on li "Email" at bounding box center [511, 231] width 148 height 22
type input "*****"
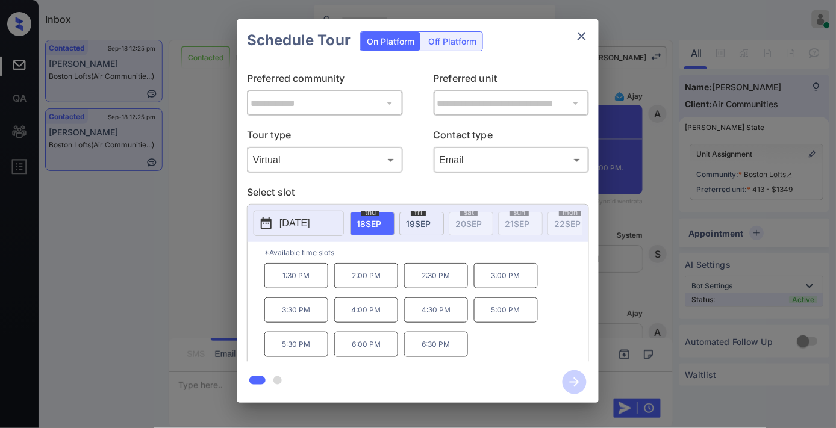
click at [504, 282] on p "3:00 PM" at bounding box center [506, 275] width 64 height 25
click at [571, 376] on icon "button" at bounding box center [575, 383] width 24 height 24
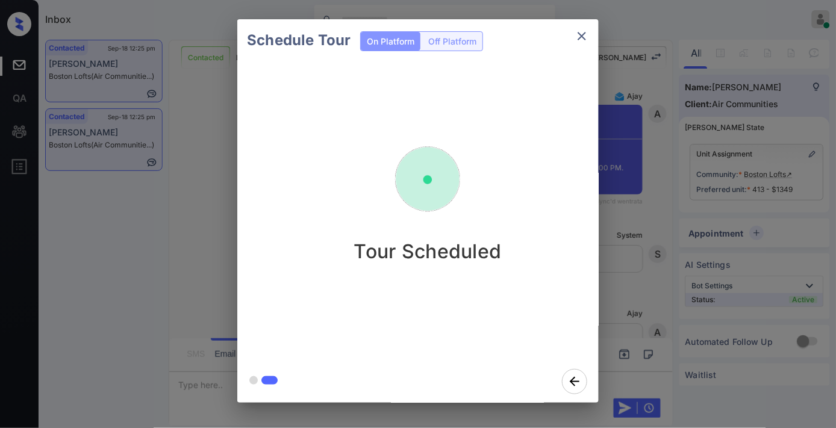
click at [580, 30] on icon "close" at bounding box center [582, 36] width 14 height 14
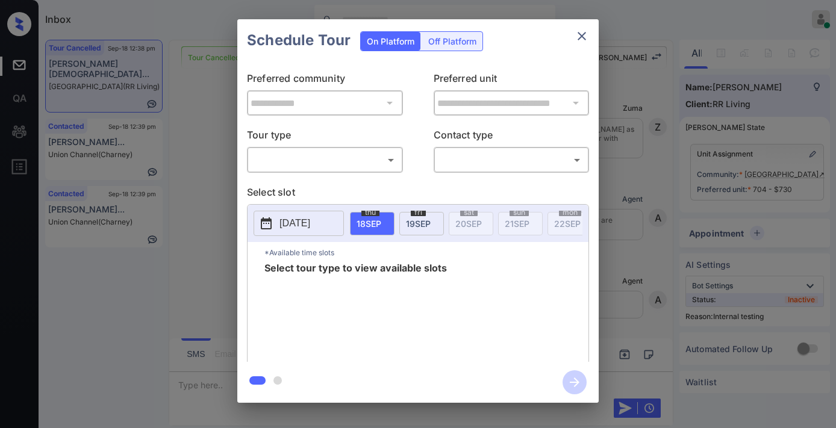
click at [341, 157] on body "Inbox [PERSON_NAME] Online Set yourself offline Set yourself on break Profile S…" at bounding box center [418, 214] width 836 height 428
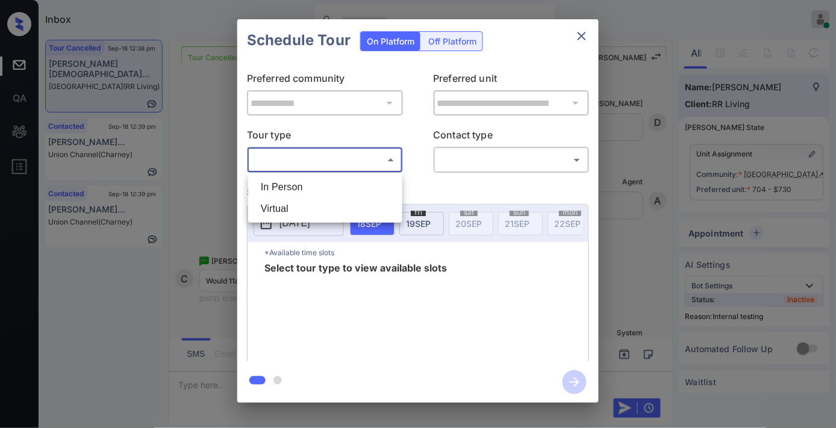
click at [335, 189] on li "In Person" at bounding box center [325, 188] width 148 height 22
type input "********"
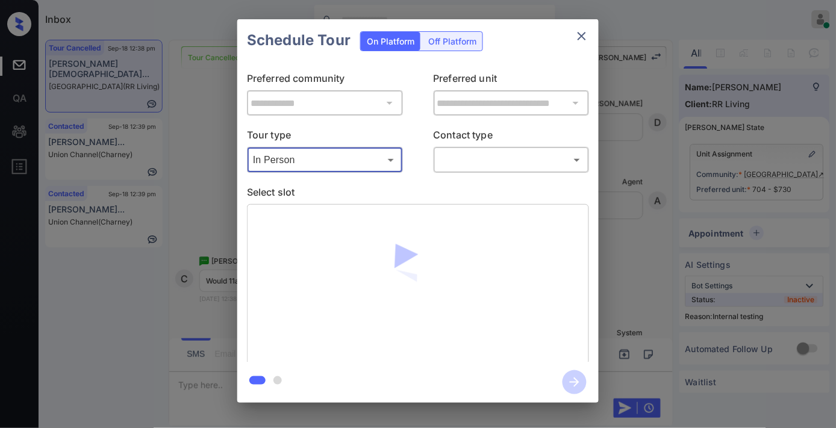
click at [485, 161] on body "Inbox [PERSON_NAME] Online Set yourself offline Set yourself on break Profile S…" at bounding box center [418, 214] width 836 height 428
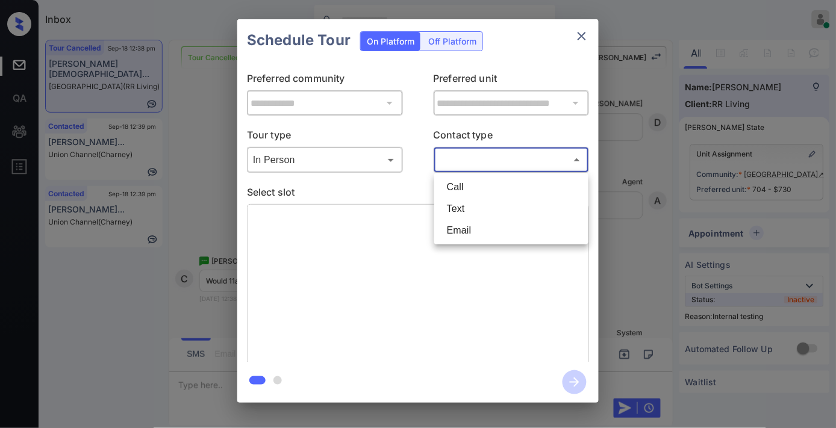
click at [472, 213] on li "Text" at bounding box center [511, 209] width 148 height 22
type input "****"
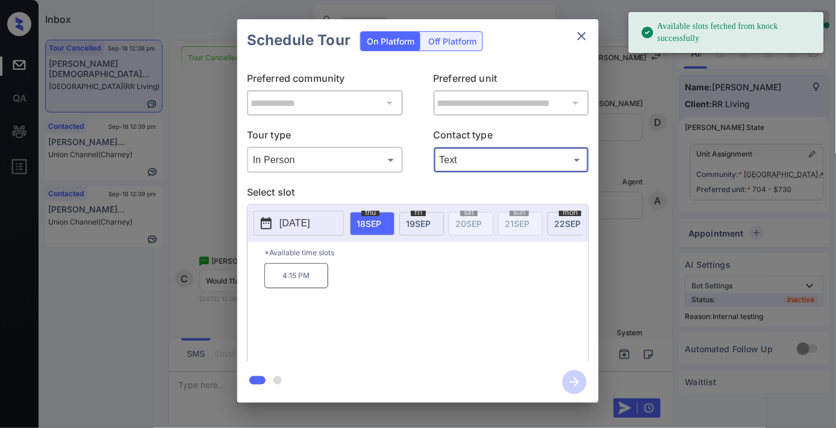
click at [413, 224] on span "[DATE]" at bounding box center [418, 224] width 25 height 10
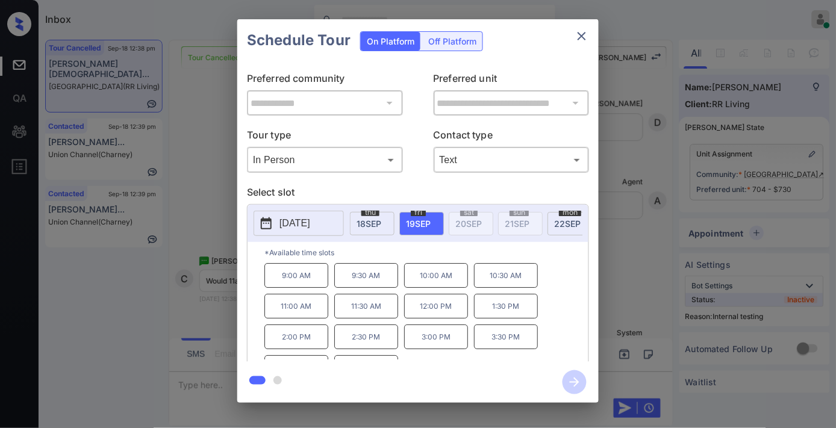
click at [308, 312] on p "11:00 AM" at bounding box center [296, 306] width 64 height 25
click at [571, 381] on icon "button" at bounding box center [575, 383] width 24 height 24
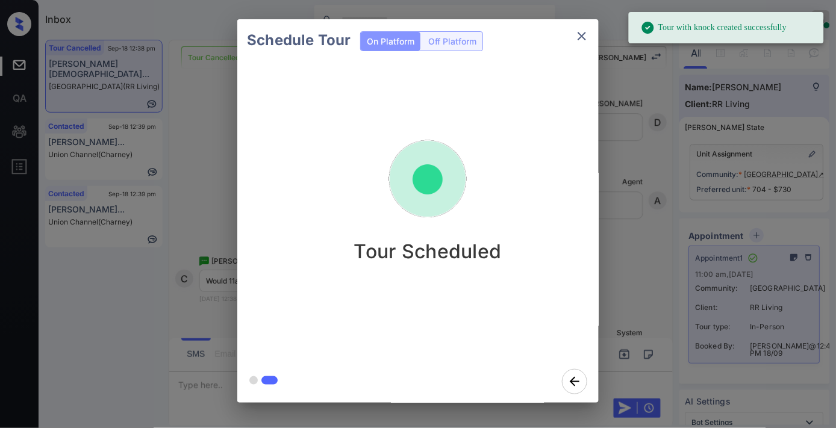
click at [586, 42] on icon "close" at bounding box center [582, 36] width 14 height 14
